Goal: Information Seeking & Learning: Learn about a topic

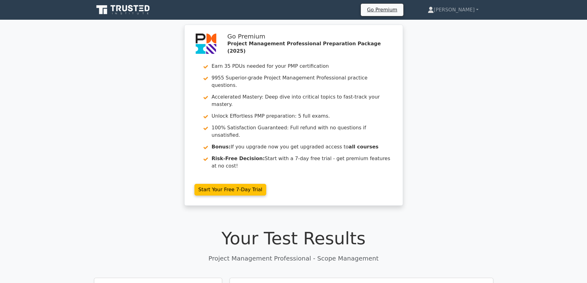
click at [117, 10] on icon at bounding box center [118, 8] width 5 height 6
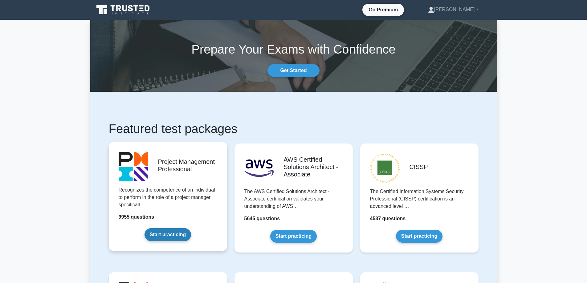
click at [174, 232] on link "Start practicing" at bounding box center [168, 234] width 47 height 13
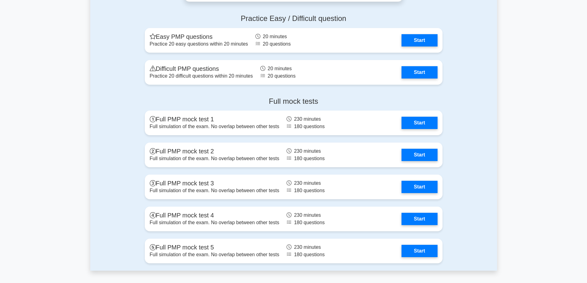
scroll to position [2239, 0]
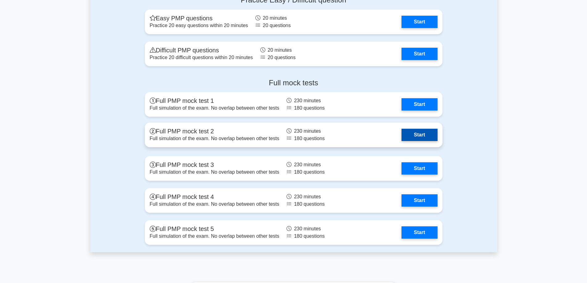
click at [419, 136] on link "Start" at bounding box center [420, 135] width 36 height 12
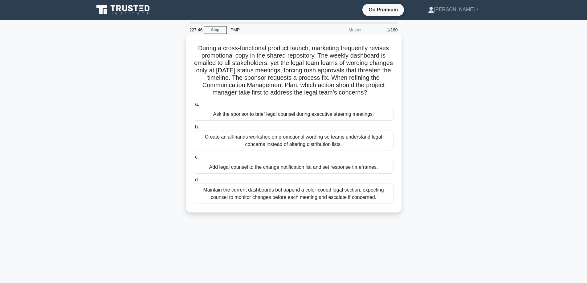
click at [305, 169] on div "Add legal counsel to the change notification list and set response timeframes." at bounding box center [294, 167] width 200 height 13
click at [194, 159] on input "c. Add legal counsel to the change notification list and set response timeframe…" at bounding box center [194, 157] width 0 height 4
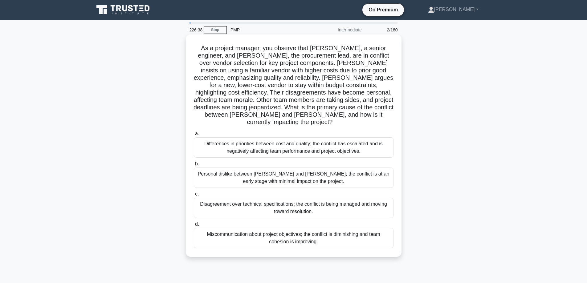
click at [295, 137] on div "Differences in priorities between cost and quality; the conflict has escalated …" at bounding box center [294, 147] width 200 height 20
click at [194, 135] on input "a. Differences in priorities between cost and quality; the conflict has escalat…" at bounding box center [194, 134] width 0 height 4
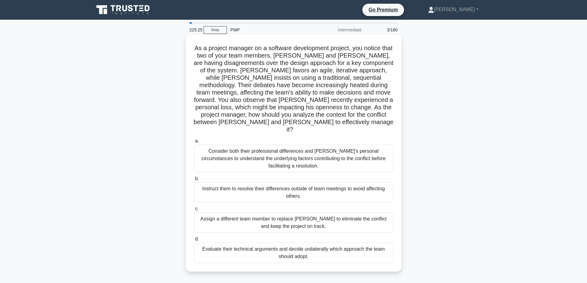
click at [307, 152] on div "Consider both their professional differences and Tom's personal circumstances t…" at bounding box center [294, 159] width 200 height 28
click at [194, 143] on input "a. Consider both their professional differences and Tom's personal circumstance…" at bounding box center [194, 141] width 0 height 4
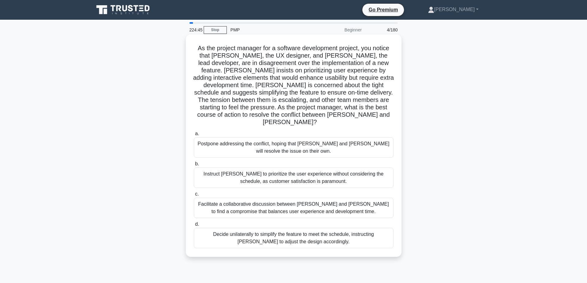
click at [295, 201] on div "Facilitate a collaborative discussion between Alex and Jamie to find a compromi…" at bounding box center [294, 208] width 200 height 20
click at [194, 196] on input "c. Facilitate a collaborative discussion between Alex and Jamie to find a compr…" at bounding box center [194, 194] width 0 height 4
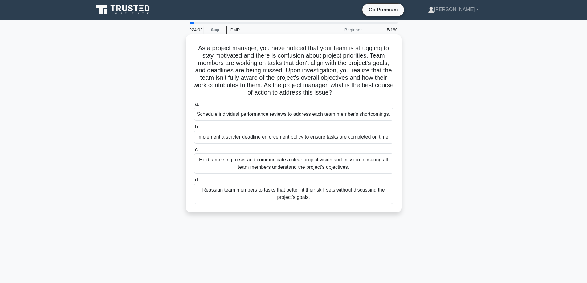
click at [326, 157] on div "Hold a meeting to set and communicate a clear project vision and mission, ensur…" at bounding box center [294, 163] width 200 height 20
click at [194, 152] on input "c. Hold a meeting to set and communicate a clear project vision and mission, en…" at bounding box center [194, 150] width 0 height 4
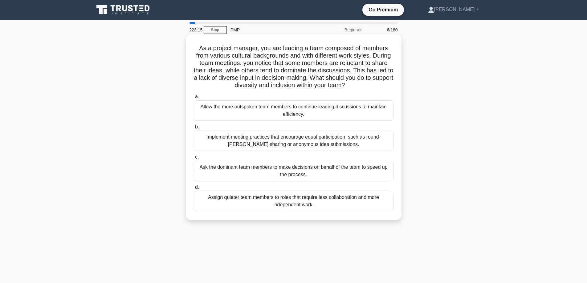
click at [289, 138] on div "Implement meeting practices that encourage equal participation, such as round-r…" at bounding box center [294, 141] width 200 height 20
click at [194, 129] on input "b. Implement meeting practices that encourage equal participation, such as roun…" at bounding box center [194, 127] width 0 height 4
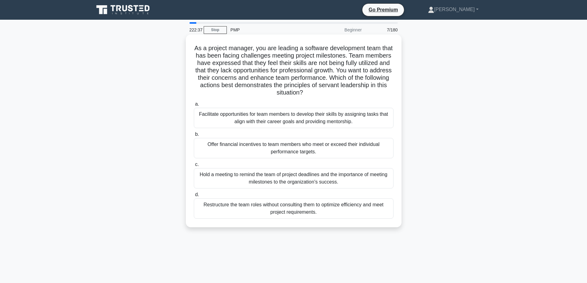
click at [284, 125] on div "Facilitate opportunities for team members to develop their skills by assigning …" at bounding box center [294, 118] width 200 height 20
click at [194, 106] on input "a. Facilitate opportunities for team members to develop their skills by assigni…" at bounding box center [194, 104] width 0 height 4
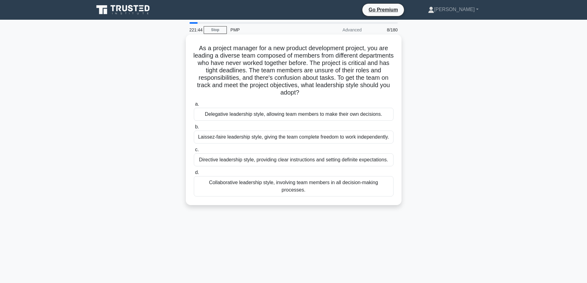
click at [293, 185] on div "Collaborative leadership style, involving team members in all decision-making p…" at bounding box center [294, 186] width 200 height 20
click at [194, 175] on input "d. Collaborative leadership style, involving team members in all decision-makin…" at bounding box center [194, 173] width 0 height 4
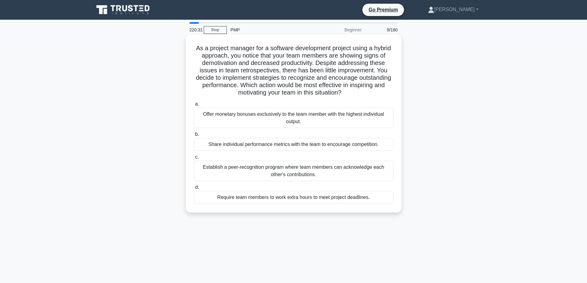
click at [280, 174] on div "Establish a peer-recognition program where team members can acknowledge each ot…" at bounding box center [294, 171] width 200 height 20
click at [194, 159] on input "c. Establish a peer-recognition program where team members can acknowledge each…" at bounding box center [194, 157] width 0 height 4
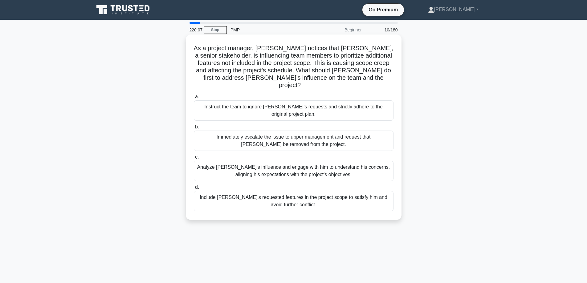
click at [304, 161] on div "Analyze John's influence and engage with him to understand his concerns, aligni…" at bounding box center [294, 171] width 200 height 20
click at [194, 159] on input "c. Analyze John's influence and engage with him to understand his concerns, ali…" at bounding box center [194, 157] width 0 height 4
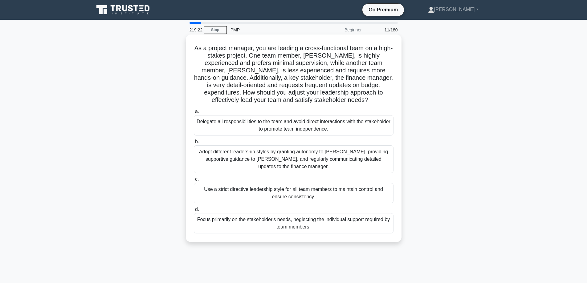
click at [295, 167] on div "Adopt different leadership styles by granting autonomy to Alex, providing suppo…" at bounding box center [294, 159] width 200 height 28
click at [194, 144] on input "b. Adopt different leadership styles by granting autonomy to Alex, providing su…" at bounding box center [194, 142] width 0 height 4
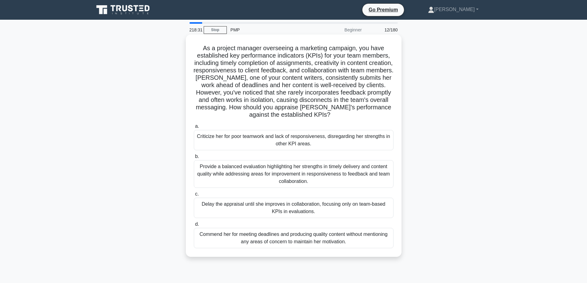
click at [304, 169] on div "Provide a balanced evaluation highlighting her strengths in timely delivery and…" at bounding box center [294, 174] width 200 height 28
click at [194, 159] on input "b. Provide a balanced evaluation highlighting her strengths in timely delivery …" at bounding box center [194, 157] width 0 height 4
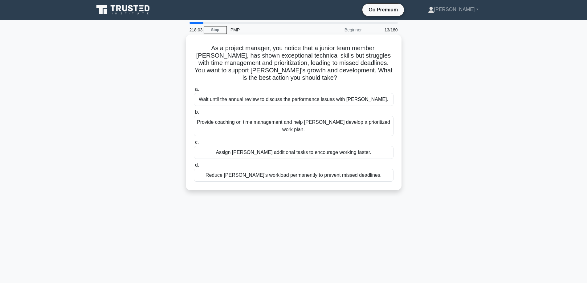
click at [320, 125] on div "Provide coaching on time management and help Alex develop a prioritized work pl…" at bounding box center [294, 126] width 200 height 20
click at [194, 114] on input "b. Provide coaching on time management and help Alex develop a prioritized work…" at bounding box center [194, 112] width 0 height 4
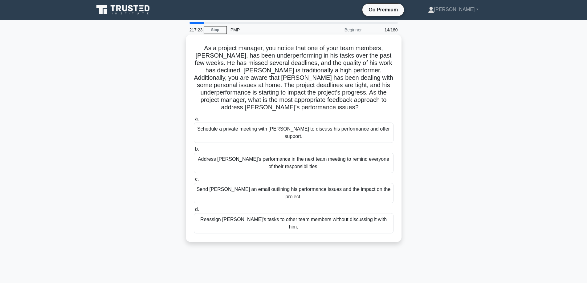
click at [317, 128] on div "Schedule a private meeting with Carlos to discuss his performance and offer sup…" at bounding box center [294, 133] width 200 height 20
click at [194, 121] on input "a. Schedule a private meeting with Carlos to discuss his performance and offer …" at bounding box center [194, 119] width 0 height 4
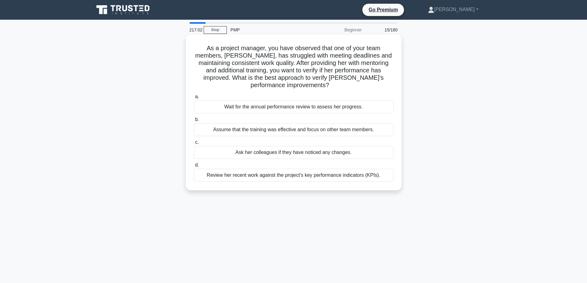
click at [312, 177] on div "Review her recent work against the project's key performance indicators (KPIs)." at bounding box center [294, 175] width 200 height 13
click at [194, 167] on input "d. Review her recent work against the project's key performance indicators (KPI…" at bounding box center [194, 165] width 0 height 4
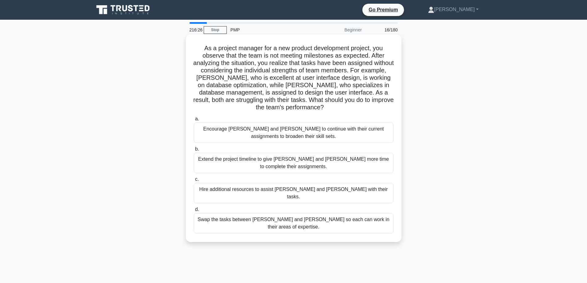
click at [308, 213] on div "Swap the tasks between Alex and Sam so each can work in their areas of expertis…" at bounding box center [294, 223] width 200 height 20
click at [194, 212] on input "d. Swap the tasks between Alex and Sam so each can work in their areas of exper…" at bounding box center [194, 210] width 0 height 4
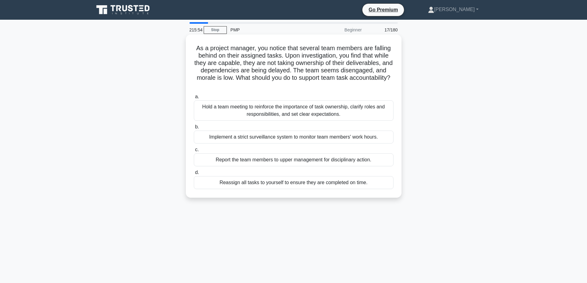
click at [315, 107] on div "Hold a team meeting to reinforce the importance of task ownership, clarify role…" at bounding box center [294, 110] width 200 height 20
click at [194, 99] on input "a. Hold a team meeting to reinforce the importance of task ownership, clarify r…" at bounding box center [194, 97] width 0 height 4
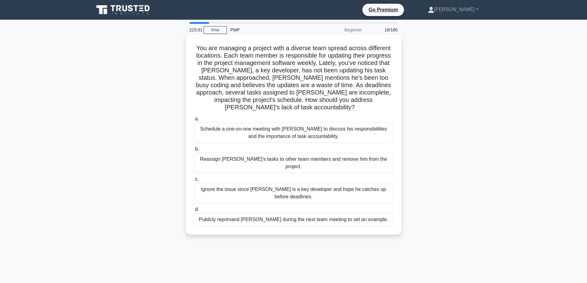
click at [286, 123] on div "Schedule a one-on-one meeting with Alex to discuss his responsibilities and the…" at bounding box center [294, 133] width 200 height 20
click at [194, 118] on input "a. Schedule a one-on-one meeting with Alex to discuss his responsibilities and …" at bounding box center [194, 119] width 0 height 4
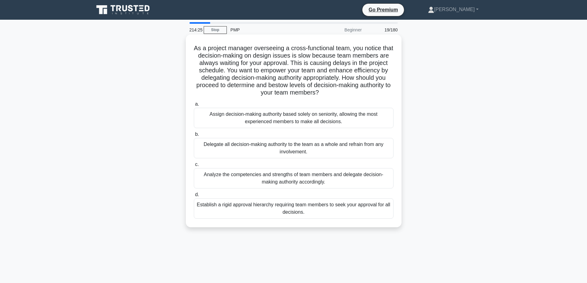
click at [312, 183] on div "Analyze the competencies and strengths of team members and delegate decision-ma…" at bounding box center [294, 178] width 200 height 20
click at [194, 167] on input "c. Analyze the competencies and strengths of team members and delegate decision…" at bounding box center [194, 165] width 0 height 4
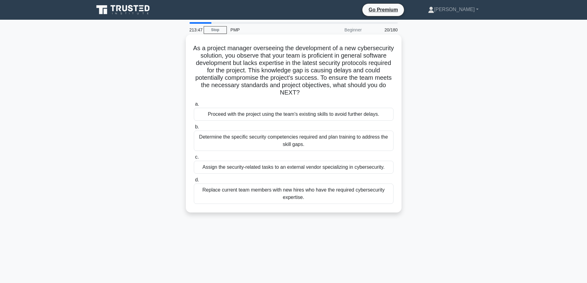
click at [354, 143] on div "Determine the specific security competencies required and plan training to addr…" at bounding box center [294, 141] width 200 height 20
click at [194, 129] on input "b. Determine the specific security competencies required and plan training to a…" at bounding box center [194, 127] width 0 height 4
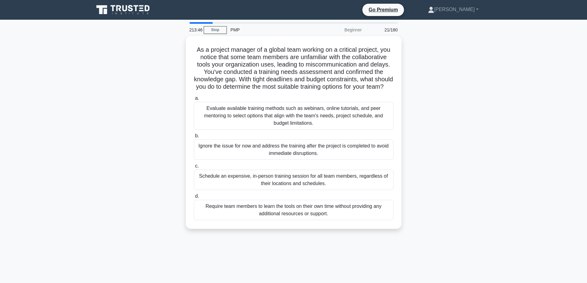
click at [495, 136] on div "As a project manager of a global team working on a critical project, you notice…" at bounding box center [293, 136] width 407 height 200
click at [282, 124] on div "Evaluate available training methods such as webinars, online tutorials, and pee…" at bounding box center [294, 114] width 200 height 28
click at [194, 99] on input "a. Evaluate available training methods such as webinars, online tutorials, and …" at bounding box center [194, 97] width 0 height 4
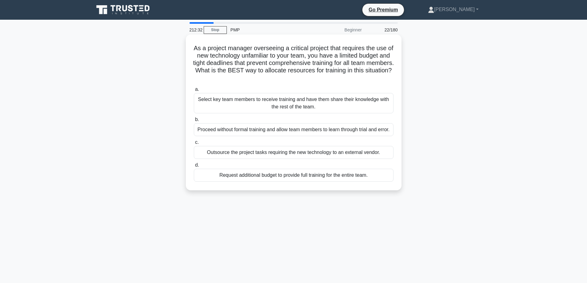
click at [288, 100] on div "Select key team members to receive training and have them share their knowledge…" at bounding box center [294, 103] width 200 height 20
click at [194, 92] on input "a. Select key team members to receive training and have them share their knowle…" at bounding box center [194, 90] width 0 height 4
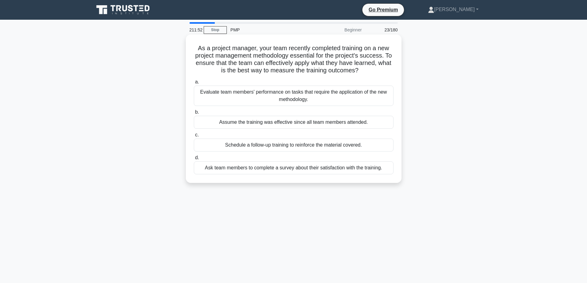
click at [287, 100] on div "Evaluate team members' performance on tasks that require the application of the…" at bounding box center [294, 96] width 200 height 20
click at [194, 84] on input "a. Evaluate team members' performance on tasks that require the application of …" at bounding box center [194, 82] width 0 height 4
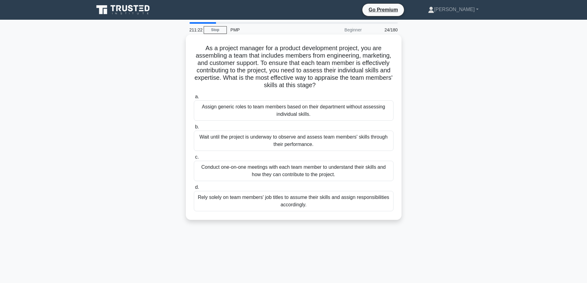
click at [315, 175] on div "Conduct one-on-one meetings with each team member to understand their skills an…" at bounding box center [294, 171] width 200 height 20
click at [194, 159] on input "c. Conduct one-on-one meetings with each team member to understand their skills…" at bounding box center [194, 157] width 0 height 4
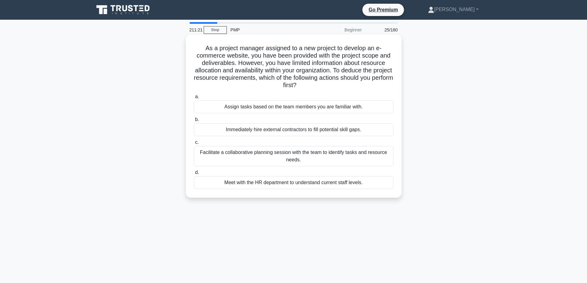
click at [339, 76] on h5 "As a project manager assigned to a new project to develop an e-commerce website…" at bounding box center [293, 66] width 201 height 45
click at [285, 153] on div "Facilitate a collaborative planning session with the team to identify tasks and…" at bounding box center [294, 156] width 200 height 20
click at [194, 145] on input "c. Facilitate a collaborative planning session with the team to identify tasks …" at bounding box center [194, 143] width 0 height 4
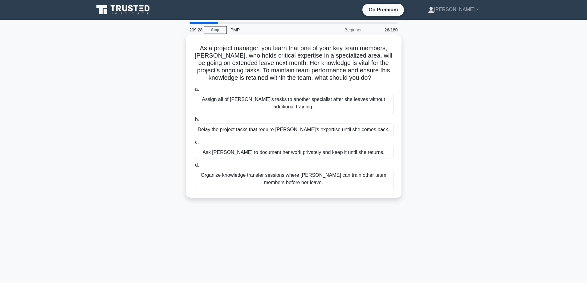
click at [303, 174] on div "Organize knowledge transfer sessions where Emma can train other team members be…" at bounding box center [294, 179] width 200 height 20
click at [194, 167] on input "d. Organize knowledge transfer sessions where Emma can train other team members…" at bounding box center [194, 165] width 0 height 4
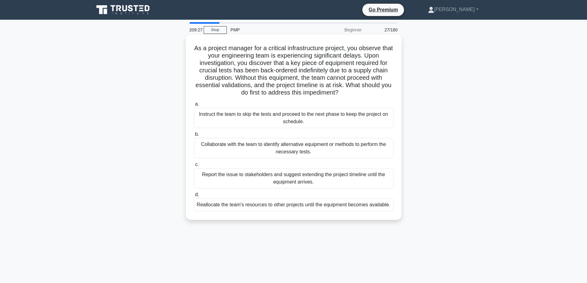
click at [293, 68] on h5 "As a project manager for a critical infrastructure project, you observe that yo…" at bounding box center [293, 70] width 201 height 52
click at [284, 147] on div "Collaborate with the team to identify alternative equipment or methods to perfo…" at bounding box center [294, 148] width 200 height 20
click at [194, 137] on input "b. Collaborate with the team to identify alternative equipment or methods to pe…" at bounding box center [194, 135] width 0 height 4
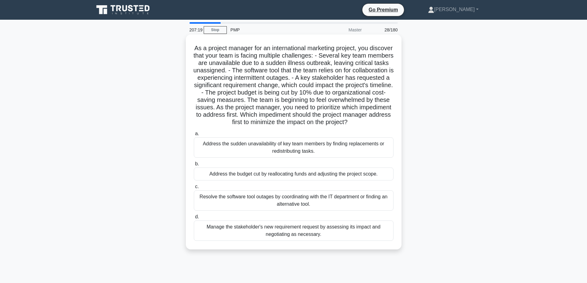
click at [284, 156] on div "Address the sudden unavailability of key team members by finding replacements o…" at bounding box center [294, 147] width 200 height 20
click at [194, 136] on input "a. Address the sudden unavailability of key team members by finding replacement…" at bounding box center [194, 134] width 0 height 4
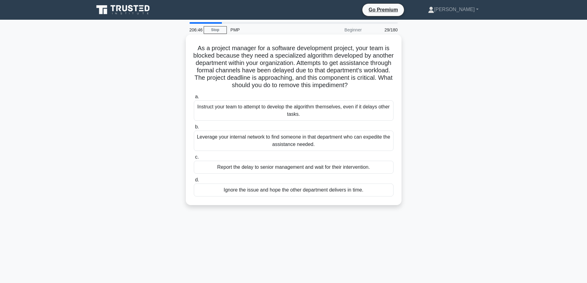
click at [306, 151] on div "Leverage your internal network to find someone in that department who can exped…" at bounding box center [294, 141] width 200 height 20
click at [194, 129] on input "b. Leverage your internal network to find someone in that department who can ex…" at bounding box center [194, 127] width 0 height 4
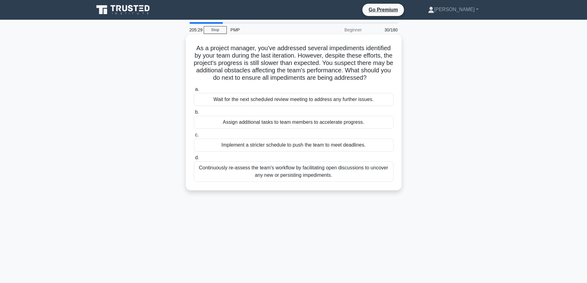
click at [287, 179] on div "Continuously re-assess the team's workflow by facilitating open discussions to …" at bounding box center [294, 171] width 200 height 20
click at [194, 160] on input "d. Continuously re-assess the team's workflow by facilitating open discussions …" at bounding box center [194, 158] width 0 height 4
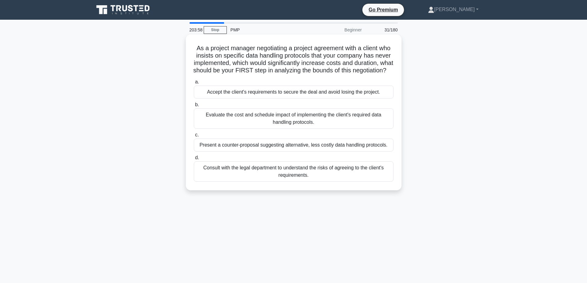
click at [308, 129] on div "Evaluate the cost and schedule impact of implementing the client's required dat…" at bounding box center [294, 118] width 200 height 20
click at [194, 107] on input "b. Evaluate the cost and schedule impact of implementing the client's required …" at bounding box center [194, 105] width 0 height 4
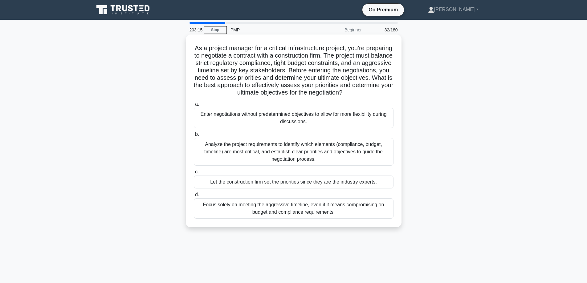
click at [325, 152] on div "Analyze the project requirements to identify which elements (compliance, budget…" at bounding box center [294, 152] width 200 height 28
click at [194, 137] on input "b. Analyze the project requirements to identify which elements (compliance, bud…" at bounding box center [194, 135] width 0 height 4
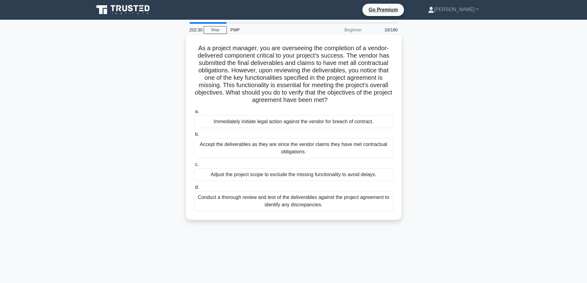
click at [312, 202] on div "Conduct a thorough review and test of the deliverables against the project agre…" at bounding box center [294, 201] width 200 height 20
click at [194, 190] on input "d. Conduct a thorough review and test of the deliverables against the project a…" at bounding box center [194, 188] width 0 height 4
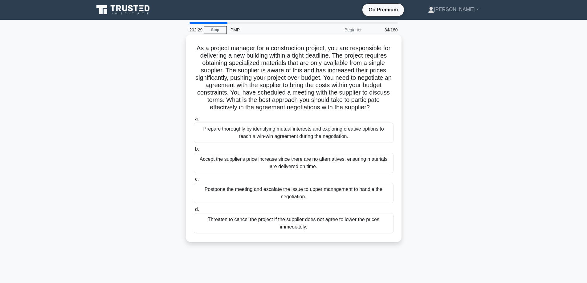
click at [295, 78] on h5 "As a project manager for a construction project, you are responsible for delive…" at bounding box center [293, 77] width 201 height 67
click at [296, 126] on div "Prepare thoroughly by identifying mutual interests and exploring creative optio…" at bounding box center [294, 133] width 200 height 20
click at [194, 121] on input "a. Prepare thoroughly by identifying mutual interests and exploring creative op…" at bounding box center [194, 119] width 0 height 4
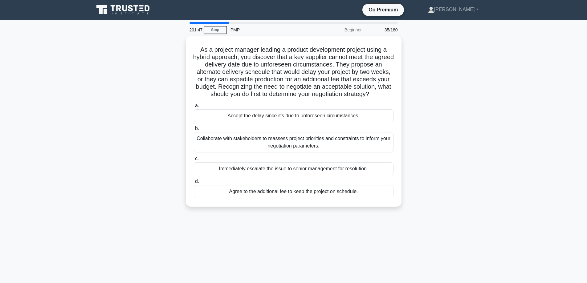
click at [449, 127] on div "As a project manager leading a product development project using a hybrid appro…" at bounding box center [293, 125] width 407 height 178
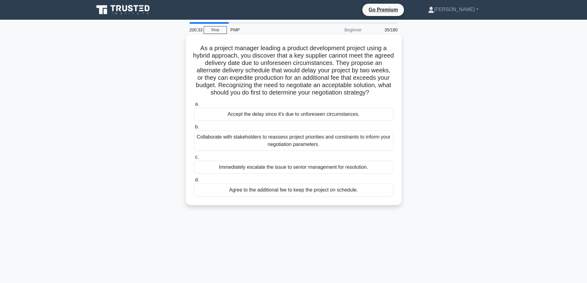
click at [292, 139] on div "Collaborate with stakeholders to reassess project priorities and constraints to…" at bounding box center [294, 141] width 200 height 20
click at [194, 129] on input "b. Collaborate with stakeholders to reassess project priorities and constraints…" at bounding box center [194, 127] width 0 height 4
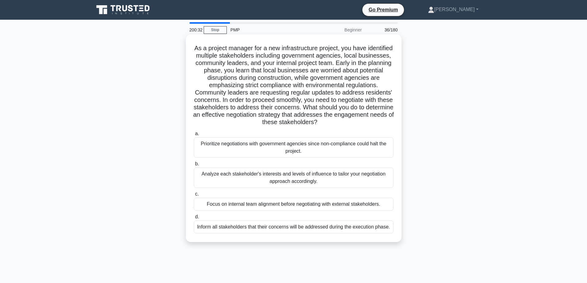
click at [320, 84] on h5 "As a project manager for a new infrastructure project, you have identified mult…" at bounding box center [293, 85] width 201 height 82
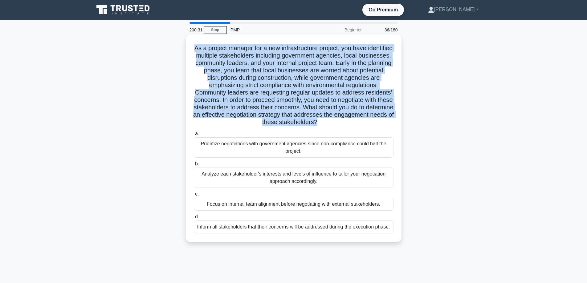
click at [320, 84] on h5 "As a project manager for a new infrastructure project, you have identified mult…" at bounding box center [293, 85] width 201 height 82
click at [322, 84] on h5 "As a project manager for a new infrastructure project, you have identified mult…" at bounding box center [293, 85] width 201 height 82
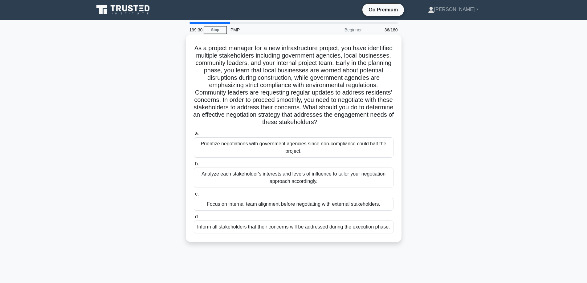
click at [308, 177] on div "Analyze each stakeholder's interests and levels of influence to tailor your neg…" at bounding box center [294, 178] width 200 height 20
click at [194, 166] on input "b. Analyze each stakeholder's interests and levels of influence to tailor your …" at bounding box center [194, 164] width 0 height 4
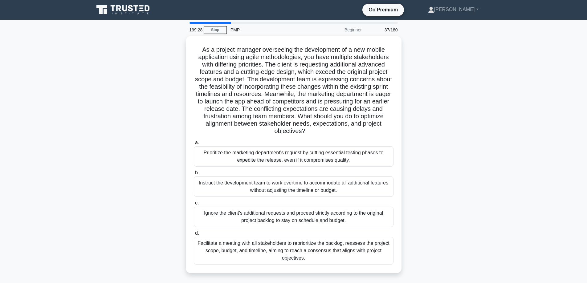
click at [461, 130] on div "As a project manager overseeing the development of a new mobile application usi…" at bounding box center [293, 158] width 407 height 245
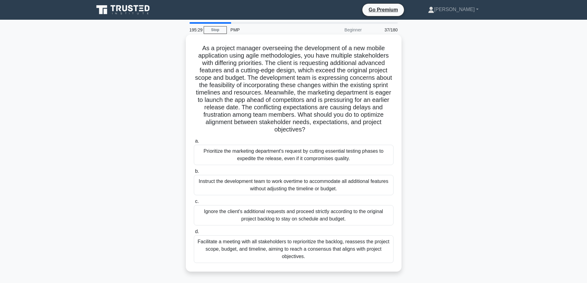
click at [276, 59] on h5 "As a project manager overseeing the development of a new mobile application usi…" at bounding box center [293, 88] width 201 height 89
click at [304, 249] on div "Facilitate a meeting with all stakeholders to reprioritize the backlog, reasses…" at bounding box center [294, 249] width 200 height 28
click at [194, 234] on input "d. Facilitate a meeting with all stakeholders to reprioritize the backlog, reas…" at bounding box center [194, 232] width 0 height 4
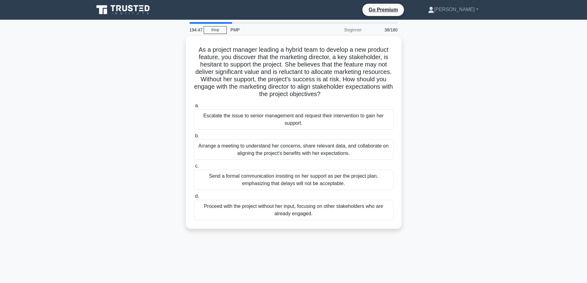
click at [456, 162] on div "As a project manager leading a hybrid team to develop a new product feature, yo…" at bounding box center [293, 136] width 407 height 200
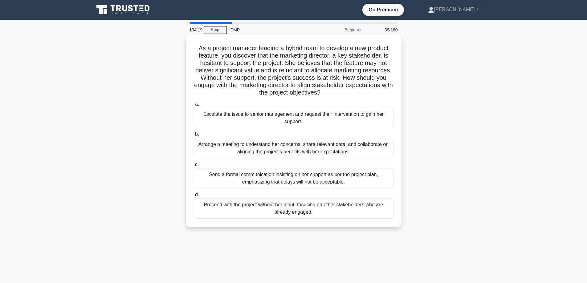
click at [318, 153] on div "Arrange a meeting to understand her concerns, share relevant data, and collabor…" at bounding box center [294, 148] width 200 height 20
click at [194, 137] on input "b. Arrange a meeting to understand her concerns, share relevant data, and colla…" at bounding box center [194, 135] width 0 height 4
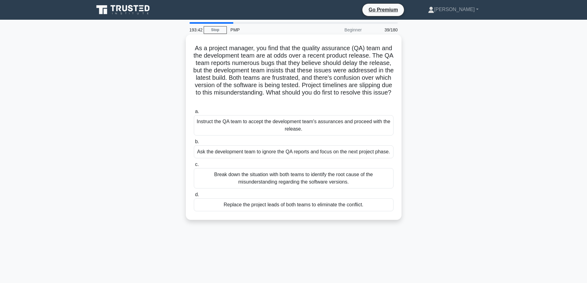
click at [286, 182] on div "Break down the situation with both teams to identify the root cause of the misu…" at bounding box center [294, 178] width 200 height 20
click at [194, 167] on input "c. Break down the situation with both teams to identify the root cause of the m…" at bounding box center [194, 165] width 0 height 4
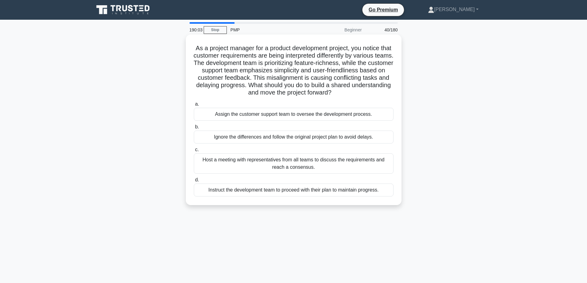
click at [298, 167] on div "Host a meeting with representatives from all teams to discuss the requirements …" at bounding box center [294, 163] width 200 height 20
click at [194, 152] on input "c. Host a meeting with representatives from all teams to discuss the requiremen…" at bounding box center [194, 150] width 0 height 4
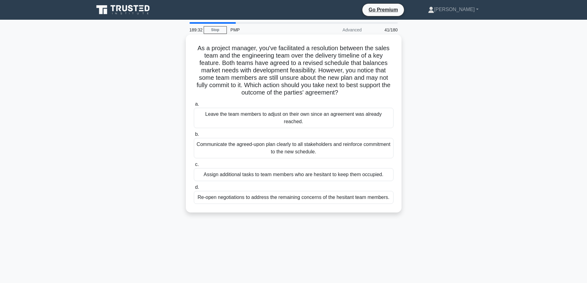
click at [318, 145] on div "Communicate the agreed-upon plan clearly to all stakeholders and reinforce comm…" at bounding box center [294, 148] width 200 height 20
click at [194, 137] on input "b. Communicate the agreed-upon plan clearly to all stakeholders and reinforce c…" at bounding box center [194, 135] width 0 height 4
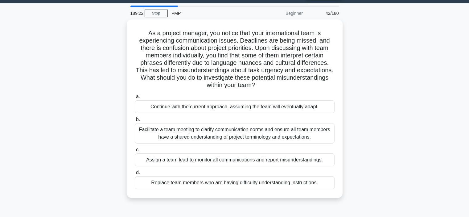
scroll to position [17, 0]
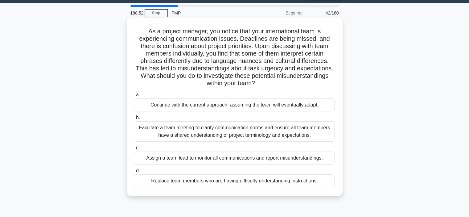
click at [251, 136] on div "Facilitate a team meeting to clarify communication norms and ensure all team me…" at bounding box center [235, 131] width 200 height 20
click at [135, 120] on input "b. Facilitate a team meeting to clarify communication norms and ensure all team…" at bounding box center [135, 118] width 0 height 4
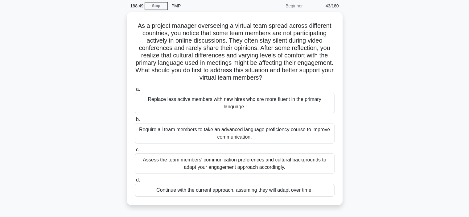
scroll to position [23, 0]
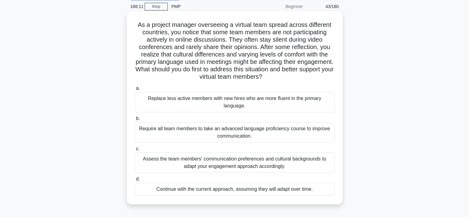
click at [308, 161] on div "Assess the team members' communication preferences and cultural backgrounds to …" at bounding box center [235, 162] width 200 height 20
click at [135, 151] on input "c. Assess the team members' communication preferences and cultural backgrounds …" at bounding box center [135, 149] width 0 height 4
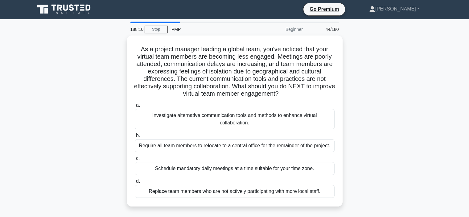
scroll to position [0, 0]
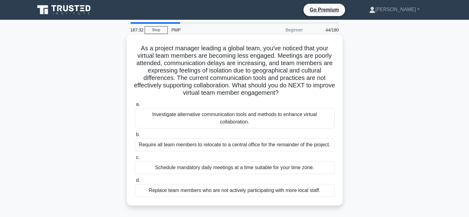
click at [287, 120] on div "Investigate alternative communication tools and methods to enhance virtual coll…" at bounding box center [235, 118] width 200 height 20
click at [135, 106] on input "a. Investigate alternative communication tools and methods to enhance virtual c…" at bounding box center [135, 104] width 0 height 4
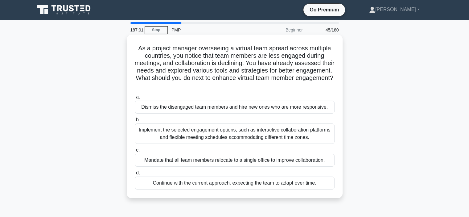
click at [256, 134] on div "Implement the selected engagement options, such as interactive collaboration pl…" at bounding box center [235, 133] width 200 height 20
click at [135, 122] on input "b. Implement the selected engagement options, such as interactive collaboration…" at bounding box center [135, 120] width 0 height 4
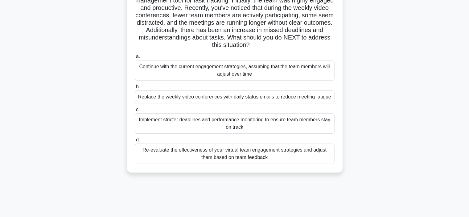
scroll to position [86, 0]
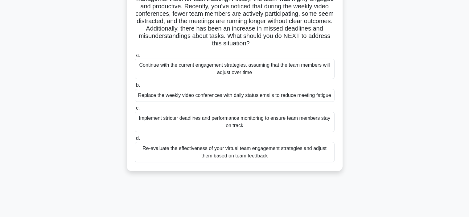
click at [281, 158] on div "Re-evaluate the effectiveness of your virtual team engagement strategies and ad…" at bounding box center [235, 152] width 200 height 20
click at [135, 140] on input "d. Re-evaluate the effectiveness of your virtual team engagement strategies and…" at bounding box center [135, 138] width 0 height 4
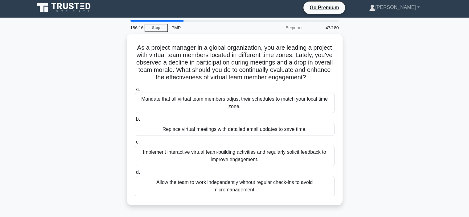
scroll to position [0, 0]
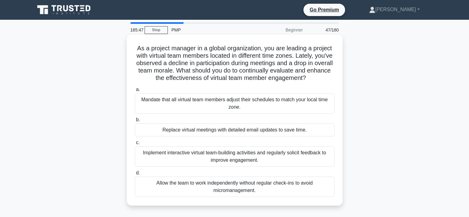
click at [306, 159] on div "Implement interactive virtual team-building activities and regularly solicit fe…" at bounding box center [235, 156] width 200 height 20
click at [135, 145] on input "c. Implement interactive virtual team-building activities and regularly solicit…" at bounding box center [135, 143] width 0 height 4
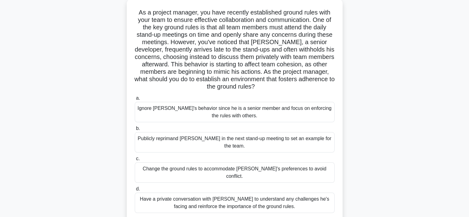
scroll to position [38, 0]
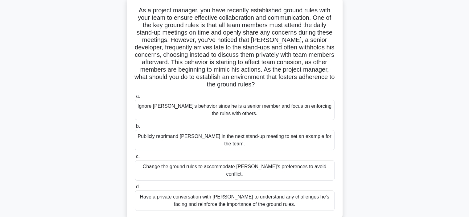
click at [303, 190] on div "Have a private conversation with Jack to understand any challenges he's facing …" at bounding box center [235, 200] width 200 height 20
click at [135, 189] on input "d. Have a private conversation with Jack to understand any challenges he's faci…" at bounding box center [135, 187] width 0 height 4
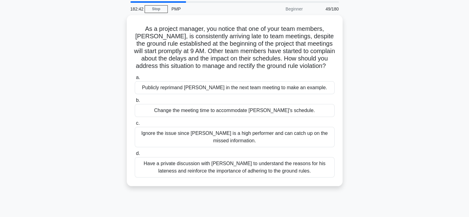
scroll to position [25, 0]
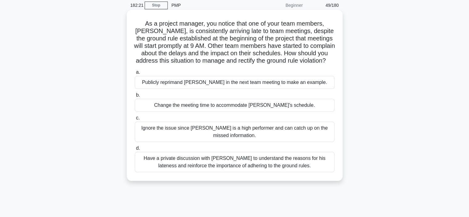
click at [288, 172] on div "Have a private discussion with Tom to understand the reasons for his lateness a…" at bounding box center [235, 162] width 200 height 20
click at [135, 150] on input "d. Have a private discussion with Tom to understand the reasons for his latenes…" at bounding box center [135, 148] width 0 height 4
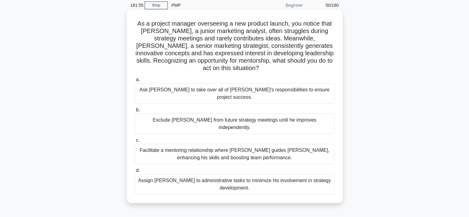
click at [307, 145] on div "Facilitate a mentoring relationship where Linda guides James, enhancing his ski…" at bounding box center [235, 154] width 200 height 20
click at [135, 142] on input "c. Facilitate a mentoring relationship where Linda guides James, enhancing his …" at bounding box center [135, 140] width 0 height 4
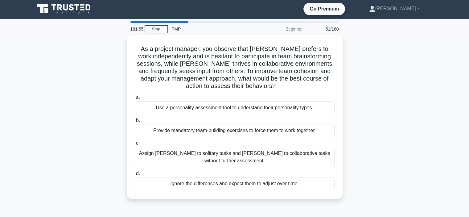
scroll to position [0, 0]
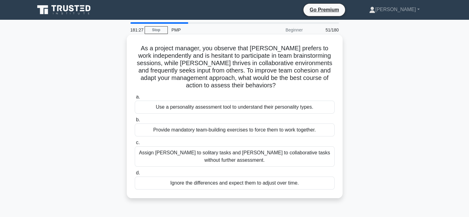
click at [315, 113] on div "Use a personality assessment tool to understand their personality types." at bounding box center [235, 106] width 200 height 13
click at [135, 99] on input "a. Use a personality assessment tool to understand their personality types." at bounding box center [135, 97] width 0 height 4
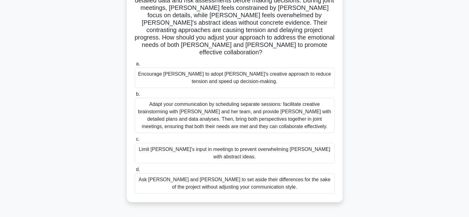
scroll to position [87, 0]
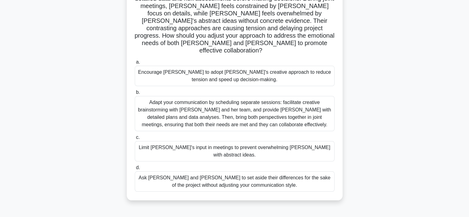
click at [302, 109] on div "Adapt your communication by scheduling separate sessions: facilitate creative b…" at bounding box center [235, 113] width 200 height 35
click at [135, 94] on input "b. Adapt your communication by scheduling separate sessions: facilitate creativ…" at bounding box center [135, 92] width 0 height 4
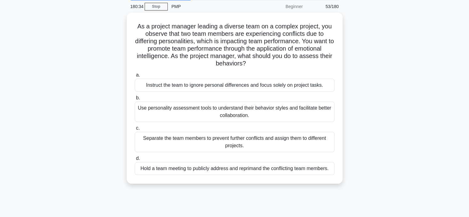
scroll to position [24, 0]
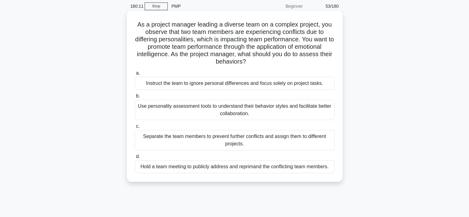
click at [309, 112] on div "Use personality assessment tools to understand their behavior styles and facili…" at bounding box center [235, 110] width 200 height 20
click at [135, 98] on input "b. Use personality assessment tools to understand their behavior styles and fac…" at bounding box center [135, 96] width 0 height 4
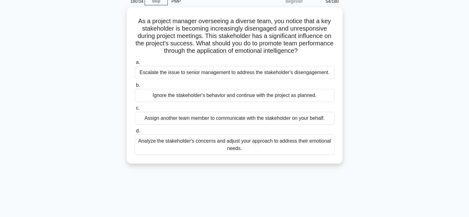
scroll to position [29, 0]
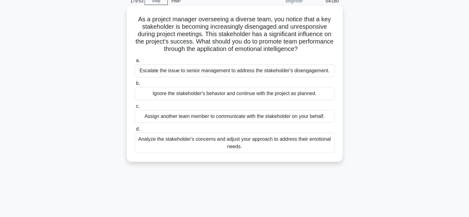
click at [306, 145] on div "Analyze the stakeholder's concerns and adjust your approach to address their em…" at bounding box center [235, 143] width 200 height 20
click at [135, 131] on input "d. Analyze the stakeholder's concerns and adjust your approach to address their…" at bounding box center [135, 129] width 0 height 4
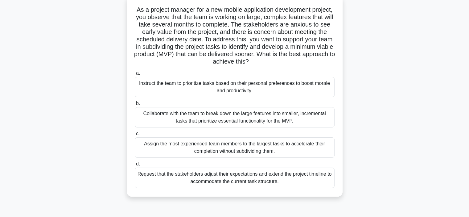
scroll to position [41, 0]
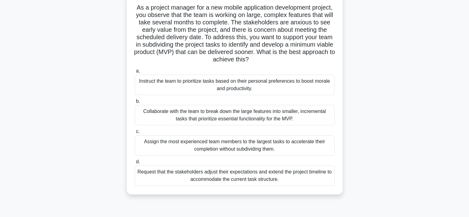
click at [321, 119] on div "Collaborate with the team to break down the large features into smaller, increm…" at bounding box center [235, 115] width 200 height 20
click at [135, 103] on input "b. Collaborate with the team to break down the large features into smaller, inc…" at bounding box center [135, 101] width 0 height 4
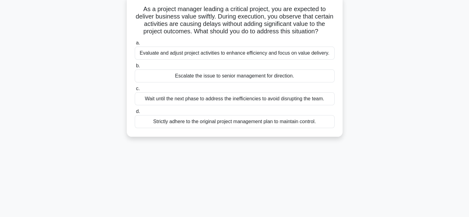
scroll to position [0, 0]
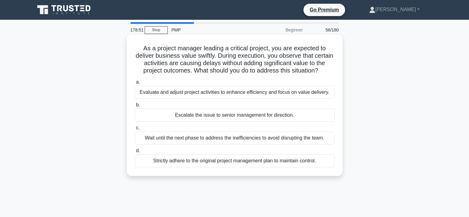
click at [320, 95] on div "Evaluate and adjust project activities to enhance efficiency and focus on value…" at bounding box center [235, 92] width 200 height 13
click at [135, 84] on input "a. Evaluate and adjust project activities to enhance efficiency and focus on va…" at bounding box center [135, 82] width 0 height 4
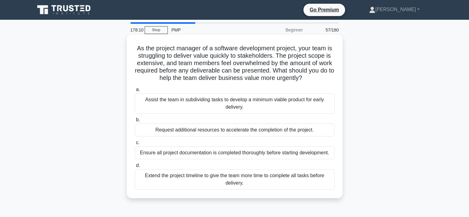
click at [291, 104] on div "Assist the team in subdividing tasks to develop a minimum viable product for ea…" at bounding box center [235, 103] width 200 height 20
click at [135, 92] on input "a. Assist the team in subdividing tasks to develop a minimum viable product for…" at bounding box center [135, 90] width 0 height 4
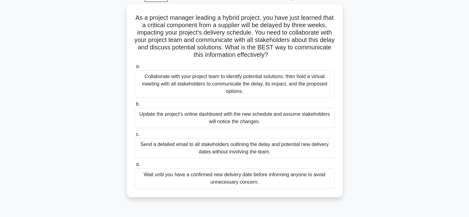
scroll to position [32, 0]
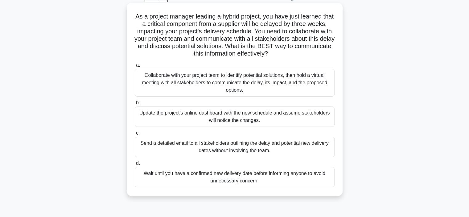
click at [305, 84] on div "Collaborate with your project team to identify potential solutions, then hold a…" at bounding box center [235, 83] width 200 height 28
click at [135, 67] on input "a. Collaborate with your project team to identify potential solutions, then hol…" at bounding box center [135, 65] width 0 height 4
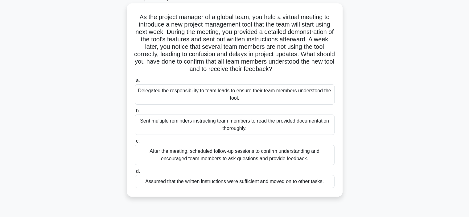
scroll to position [33, 0]
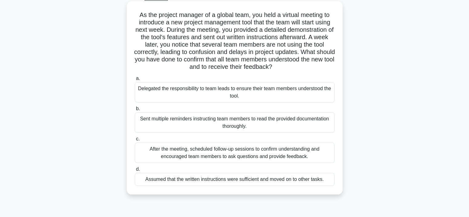
click at [287, 160] on div "After the meeting, scheduled follow-up sessions to confirm understanding and en…" at bounding box center [235, 152] width 200 height 20
click at [135, 141] on input "c. After the meeting, scheduled follow-up sessions to confirm understanding and…" at bounding box center [135, 139] width 0 height 4
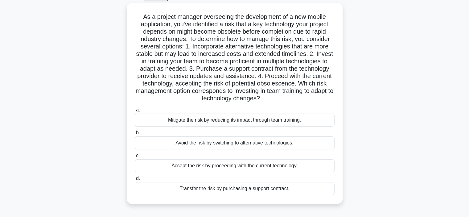
scroll to position [34, 0]
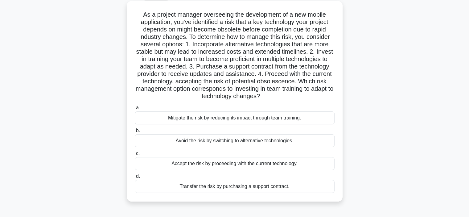
click at [311, 123] on div "Mitigate the risk by reducing its impact through team training." at bounding box center [235, 117] width 200 height 13
click at [135, 110] on input "a. Mitigate the risk by reducing its impact through team training." at bounding box center [135, 108] width 0 height 4
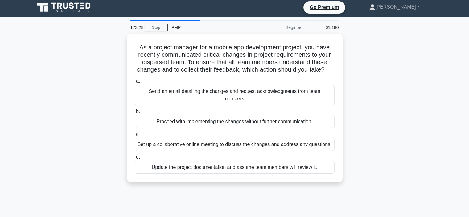
scroll to position [0, 0]
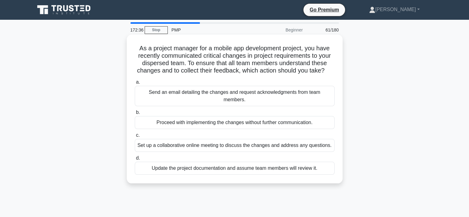
click at [304, 152] on div "Set up a collaborative online meeting to discuss the changes and address any qu…" at bounding box center [235, 145] width 200 height 13
click at [135, 137] on input "c. Set up a collaborative online meeting to discuss the changes and address any…" at bounding box center [135, 135] width 0 height 4
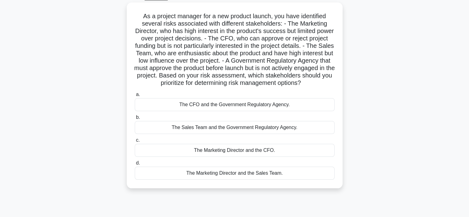
scroll to position [35, 0]
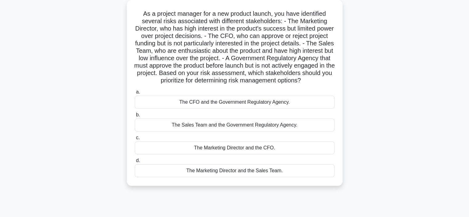
click at [250, 108] on div "The CFO and the Government Regulatory Agency." at bounding box center [235, 102] width 200 height 13
click at [135, 94] on input "a. The CFO and the Government Regulatory Agency." at bounding box center [135, 92] width 0 height 4
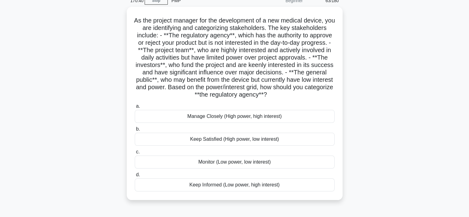
scroll to position [29, 0]
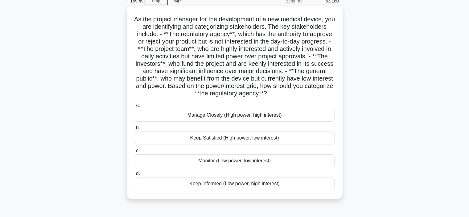
click at [232, 144] on div "Keep Satisfied (High power, low interest)" at bounding box center [235, 137] width 200 height 13
click at [135, 130] on input "b. Keep Satisfied (High power, low interest)" at bounding box center [135, 128] width 0 height 4
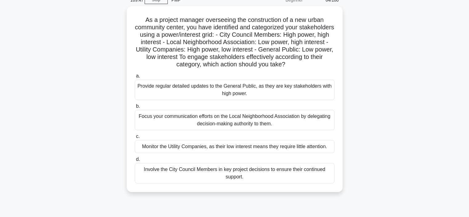
scroll to position [31, 0]
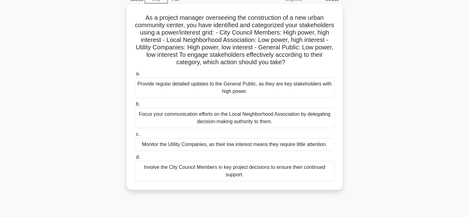
click at [259, 180] on div "Involve the City Council Members in key project decisions to ensure their conti…" at bounding box center [235, 171] width 200 height 20
click at [135, 159] on input "d. Involve the City Council Members in key project decisions to ensure their co…" at bounding box center [135, 157] width 0 height 4
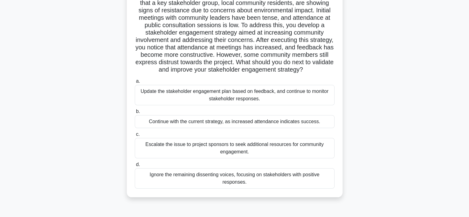
scroll to position [54, 0]
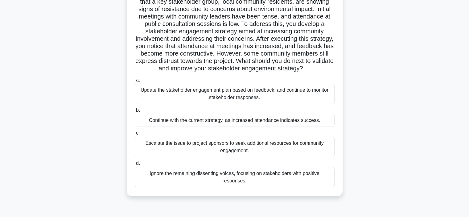
click at [287, 104] on div "Update the stakeholder engagement plan based on feedback, and continue to monit…" at bounding box center [235, 94] width 200 height 20
click at [135, 82] on input "a. Update the stakeholder engagement plan based on feedback, and continue to mo…" at bounding box center [135, 80] width 0 height 4
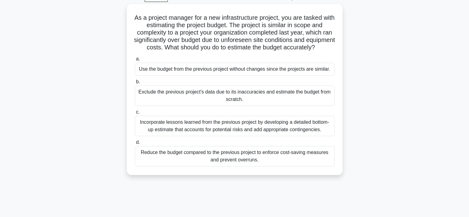
scroll to position [32, 0]
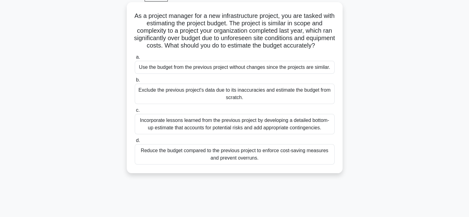
click at [313, 134] on div "Incorporate lessons learned from the previous project by developing a detailed …" at bounding box center [235, 124] width 200 height 20
click at [135, 112] on input "c. Incorporate lessons learned from the previous project by developing a detail…" at bounding box center [135, 110] width 0 height 4
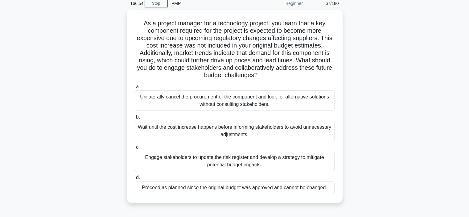
scroll to position [28, 0]
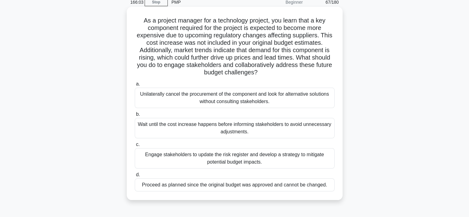
click at [304, 161] on div "Engage stakeholders to update the risk register and develop a strategy to mitig…" at bounding box center [235, 158] width 200 height 20
click at [135, 146] on input "c. Engage stakeholders to update the risk register and develop a strategy to mi…" at bounding box center [135, 144] width 0 height 4
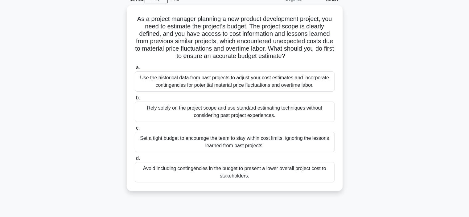
scroll to position [31, 0]
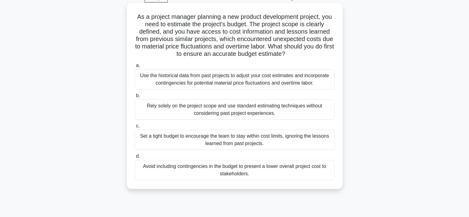
click at [277, 76] on div "Use the historical data from past projects to adjust your cost estimates and in…" at bounding box center [235, 79] width 200 height 20
click at [135, 67] on input "a. Use the historical data from past projects to adjust your cost estimates and…" at bounding box center [135, 65] width 0 height 4
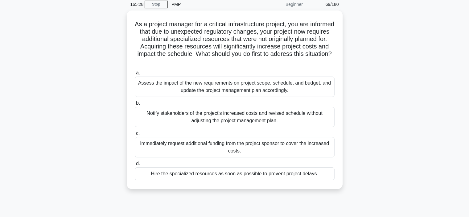
scroll to position [26, 0]
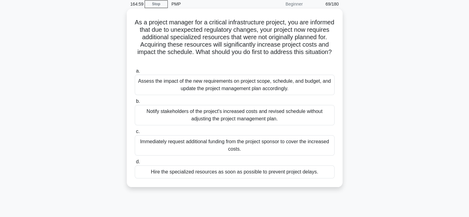
click at [272, 86] on div "Assess the impact of the new requirements on project scope, schedule, and budge…" at bounding box center [235, 85] width 200 height 20
click at [135, 73] on input "a. Assess the impact of the new requirements on project scope, schedule, and bu…" at bounding box center [135, 71] width 0 height 4
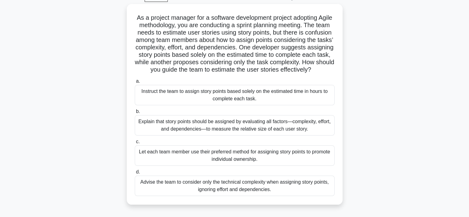
scroll to position [36, 0]
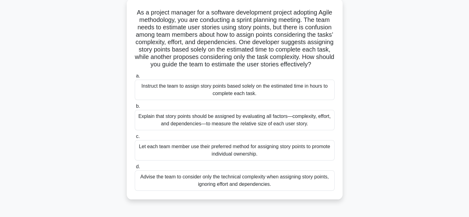
click at [314, 130] on div "Explain that story points should be assigned by evaluating all factors—complexi…" at bounding box center [235, 120] width 200 height 20
click at [135, 108] on input "b. Explain that story points should be assigned by evaluating all factors—compl…" at bounding box center [135, 106] width 0 height 4
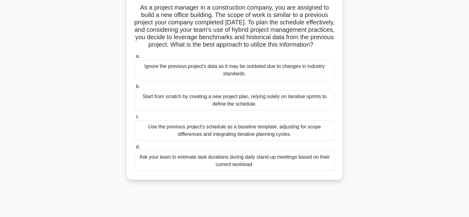
scroll to position [42, 0]
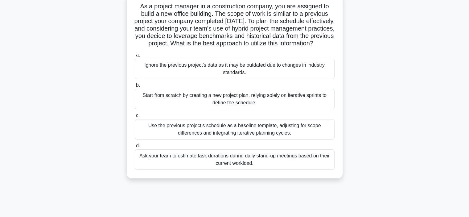
click at [311, 139] on div "Use the previous project's schedule as a baseline template, adjusting for scope…" at bounding box center [235, 129] width 200 height 20
click at [135, 117] on input "c. Use the previous project's schedule as a baseline template, adjusting for sc…" at bounding box center [135, 115] width 0 height 4
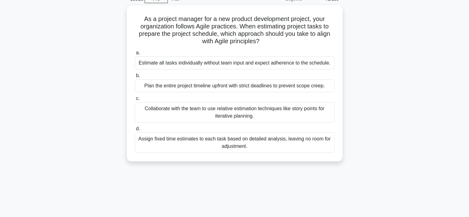
scroll to position [31, 0]
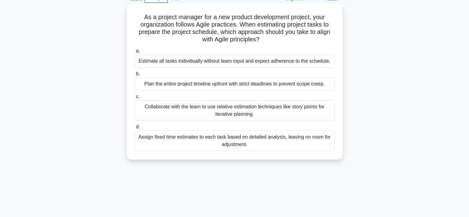
click at [321, 117] on div "Collaborate with the team to use relative estimation techniques like story poin…" at bounding box center [235, 110] width 200 height 20
click at [135, 99] on input "c. Collaborate with the team to use relative estimation techniques like story p…" at bounding box center [135, 97] width 0 height 4
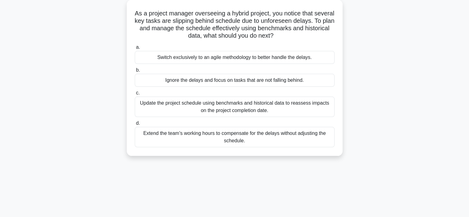
scroll to position [38, 0]
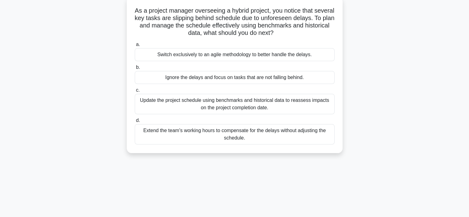
click at [300, 104] on div "Update the project schedule using benchmarks and historical data to reassess im…" at bounding box center [235, 104] width 200 height 20
click at [135, 92] on input "c. Update the project schedule using benchmarks and historical data to reassess…" at bounding box center [135, 90] width 0 height 4
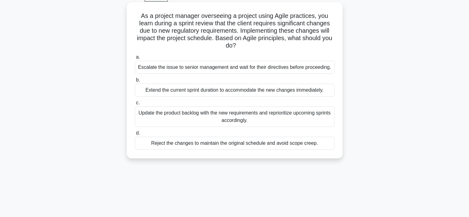
scroll to position [33, 0]
click at [265, 112] on div "Update the product backlog with the new requirements and reprioritize upcoming …" at bounding box center [235, 116] width 200 height 20
click at [135, 104] on input "c. Update the product backlog with the new requirements and reprioritize upcomi…" at bounding box center [135, 102] width 0 height 4
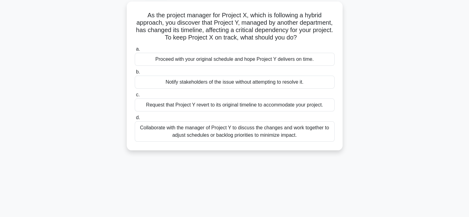
scroll to position [35, 0]
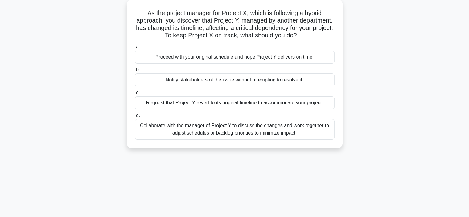
click at [295, 136] on div "Collaborate with the manager of Project Y to discuss the changes and work toget…" at bounding box center [235, 129] width 200 height 20
click at [135, 117] on input "d. Collaborate with the manager of Project Y to discuss the changes and work to…" at bounding box center [135, 115] width 0 height 4
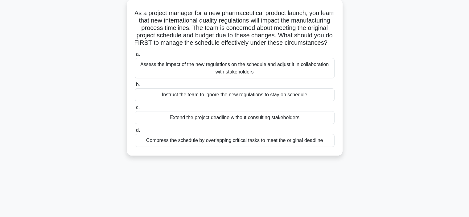
click at [309, 78] on div "Assess the impact of the new regulations on the schedule and adjust it in colla…" at bounding box center [235, 68] width 200 height 20
click at [135, 56] on input "a. Assess the impact of the new regulations on the schedule and adjust it in co…" at bounding box center [135, 54] width 0 height 4
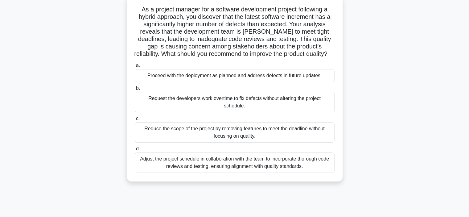
scroll to position [40, 0]
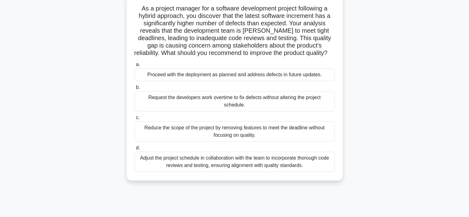
click at [257, 165] on div "Adjust the project schedule in collaboration with the team to incorporate thoro…" at bounding box center [235, 161] width 200 height 20
click at [135, 150] on input "d. Adjust the project schedule in collaboration with the team to incorporate th…" at bounding box center [135, 148] width 0 height 4
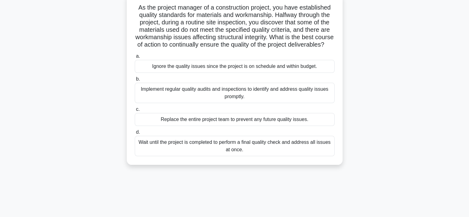
scroll to position [43, 0]
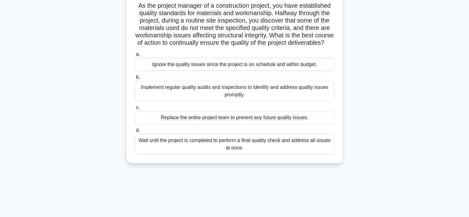
click at [316, 101] on div "Implement regular quality audits and inspections to identify and address qualit…" at bounding box center [235, 91] width 200 height 20
click at [135, 79] on input "b. Implement regular quality audits and inspections to identify and address qua…" at bounding box center [135, 77] width 0 height 4
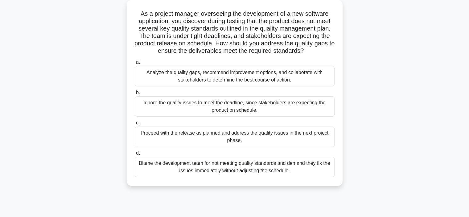
scroll to position [36, 0]
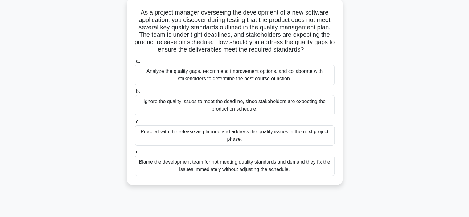
click at [308, 79] on div "Analyze the quality gaps, recommend improvement options, and collaborate with s…" at bounding box center [235, 75] width 200 height 20
click at [135, 63] on input "a. Analyze the quality gaps, recommend improvement options, and collaborate wit…" at bounding box center [135, 61] width 0 height 4
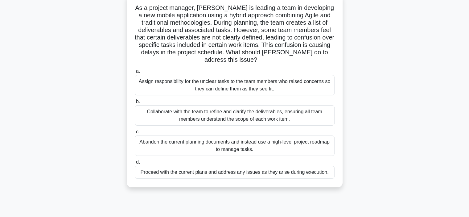
scroll to position [42, 0]
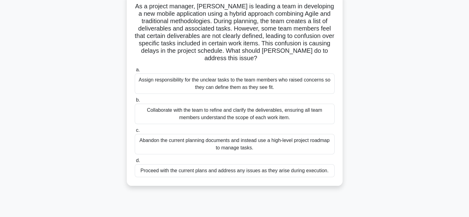
click at [304, 117] on div "Collaborate with the team to refine and clarify the deliverables, ensuring all …" at bounding box center [235, 114] width 200 height 20
click at [135, 102] on input "b. Collaborate with the team to refine and clarify the deliverables, ensuring a…" at bounding box center [135, 100] width 0 height 4
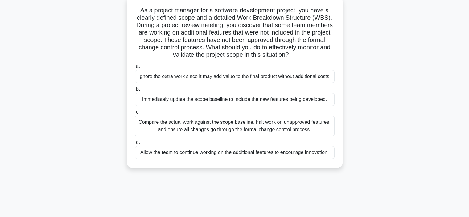
scroll to position [39, 0]
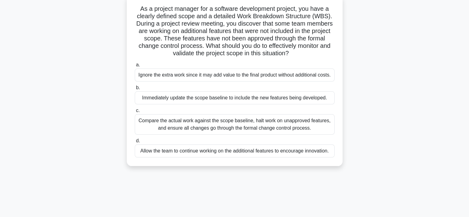
click at [273, 125] on div "Compare the actual work against the scope baseline, halt work on unapproved fea…" at bounding box center [235, 124] width 200 height 20
click at [135, 112] on input "c. Compare the actual work against the scope baseline, halt work on unapproved …" at bounding box center [135, 110] width 0 height 4
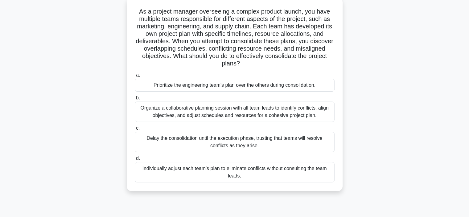
scroll to position [39, 0]
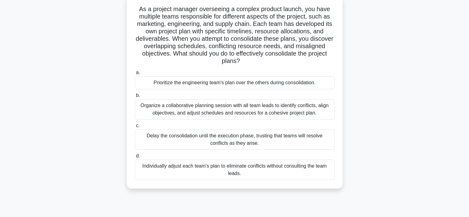
click at [283, 113] on div "Organize a collaborative planning session with all team leads to identify confl…" at bounding box center [235, 109] width 200 height 20
click at [135, 97] on input "b. Organize a collaborative planning session with all team leads to identify co…" at bounding box center [135, 95] width 0 height 4
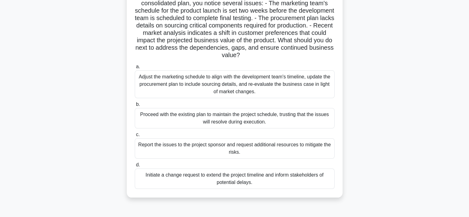
scroll to position [60, 0]
click at [275, 86] on div "Adjust the marketing schedule to align with the development team's timeline, up…" at bounding box center [235, 84] width 200 height 28
click at [135, 68] on input "a. Adjust the marketing schedule to align with the development team's timeline,…" at bounding box center [135, 66] width 0 height 4
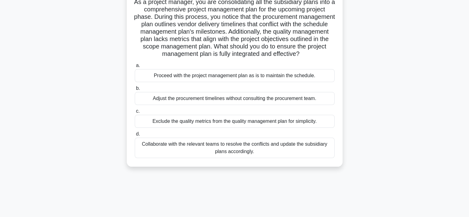
scroll to position [41, 0]
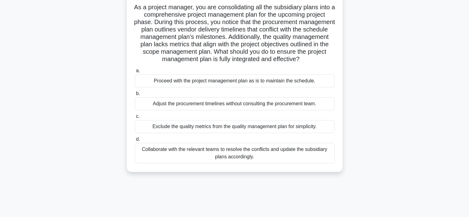
click at [297, 153] on div "Collaborate with the relevant teams to resolve the conflicts and update the sub…" at bounding box center [235, 153] width 200 height 20
click at [135, 141] on input "d. Collaborate with the relevant teams to resolve the conflicts and update the …" at bounding box center [135, 139] width 0 height 4
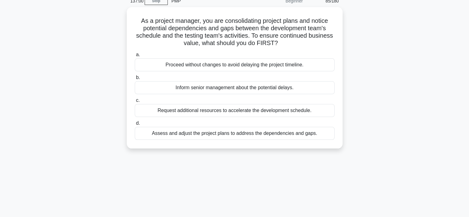
scroll to position [34, 0]
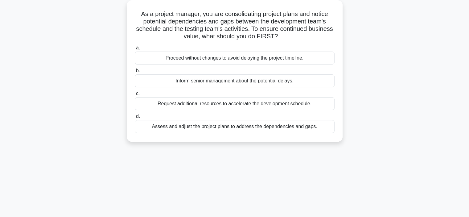
click at [308, 129] on div "Assess and adjust the project plans to address the dependencies and gaps." at bounding box center [235, 126] width 200 height 13
click at [135, 118] on input "d. Assess and adjust the project plans to address the dependencies and gaps." at bounding box center [135, 116] width 0 height 4
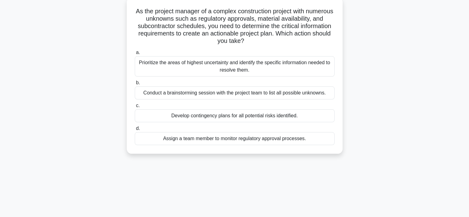
scroll to position [35, 0]
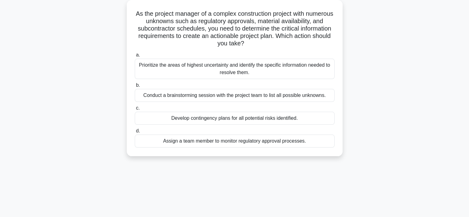
click at [325, 71] on div "Prioritize the areas of highest uncertainty and identify the specific informati…" at bounding box center [235, 69] width 200 height 20
click at [135, 57] on input "a. Prioritize the areas of highest uncertainty and identify the specific inform…" at bounding box center [135, 55] width 0 height 4
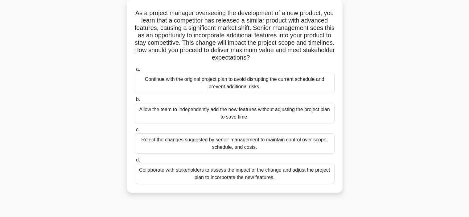
scroll to position [37, 0]
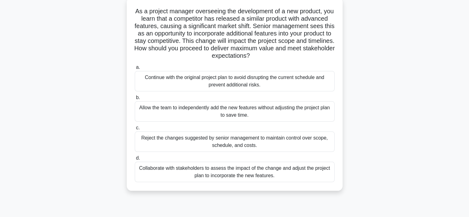
click at [286, 178] on div "Collaborate with stakeholders to assess the impact of the change and adjust the…" at bounding box center [235, 171] width 200 height 20
click at [135, 160] on input "d. Collaborate with stakeholders to assess the impact of the change and adjust …" at bounding box center [135, 158] width 0 height 4
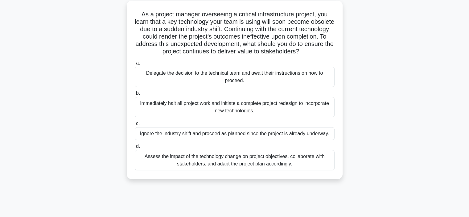
scroll to position [36, 0]
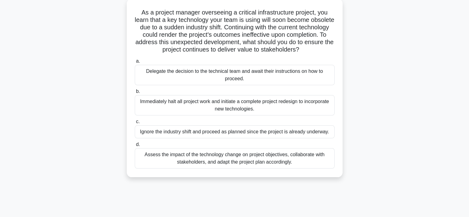
click at [261, 35] on h5 "As a project manager overseeing a critical infrastructure project, you learn th…" at bounding box center [234, 31] width 201 height 45
click at [308, 154] on div "Assess the impact of the technology change on project objectives, collaborate w…" at bounding box center [235, 158] width 200 height 20
click at [135, 146] on input "d. Assess the impact of the technology change on project objectives, collaborat…" at bounding box center [135, 144] width 0 height 4
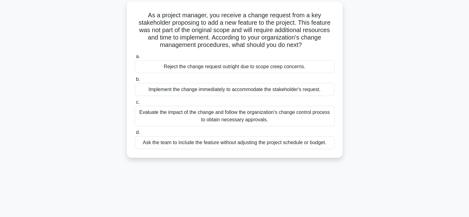
scroll to position [35, 0]
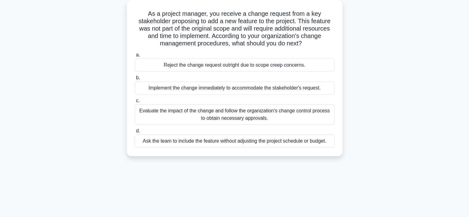
click at [292, 116] on div "Evaluate the impact of the change and follow the organization's change control …" at bounding box center [235, 114] width 200 height 20
click at [135, 103] on input "c. Evaluate the impact of the change and follow the organization's change contr…" at bounding box center [135, 101] width 0 height 4
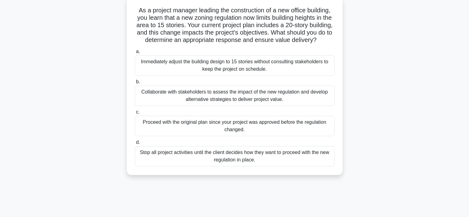
scroll to position [39, 0]
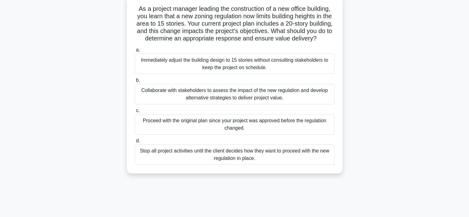
click at [306, 103] on div "Collaborate with stakeholders to assess the impact of the new regulation and de…" at bounding box center [235, 94] width 200 height 20
click at [135, 82] on input "b. Collaborate with stakeholders to assess the impact of the new regulation and…" at bounding box center [135, 80] width 0 height 4
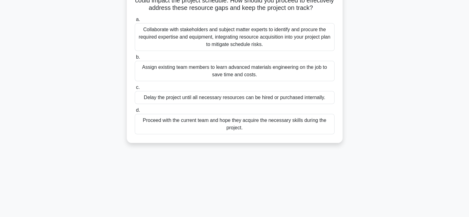
scroll to position [85, 0]
click at [318, 44] on div "Collaborate with stakeholders and subject matter experts to identify and procur…" at bounding box center [235, 37] width 200 height 28
click at [135, 21] on input "a. Collaborate with stakeholders and subject matter experts to identify and pro…" at bounding box center [135, 19] width 0 height 4
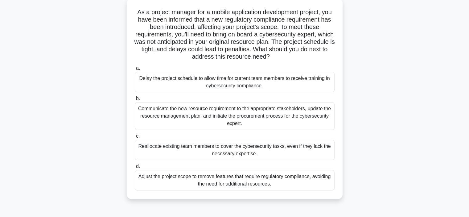
scroll to position [38, 0]
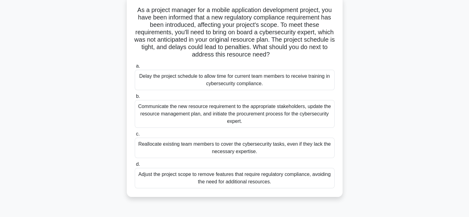
click at [286, 116] on div "Communicate the new resource requirement to the appropriate stakeholders, updat…" at bounding box center [235, 114] width 200 height 28
click at [135, 98] on input "b. Communicate the new resource requirement to the appropriate stakeholders, up…" at bounding box center [135, 96] width 0 height 4
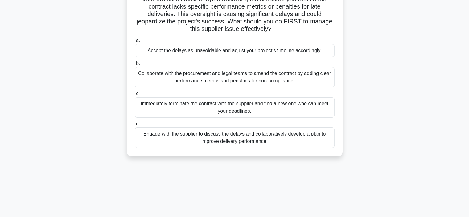
scroll to position [66, 0]
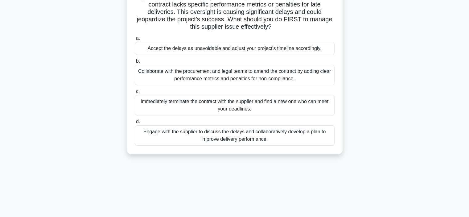
click at [294, 143] on div "Engage with the supplier to discuss the delays and collaboratively develop a pl…" at bounding box center [235, 135] width 200 height 20
click at [135, 124] on input "d. Engage with the supplier to discuss the delays and collaboratively develop a…" at bounding box center [135, 122] width 0 height 4
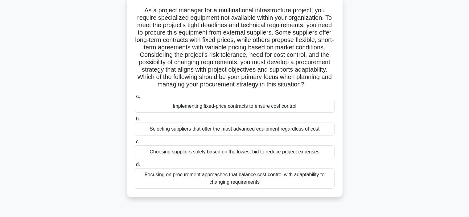
scroll to position [39, 0]
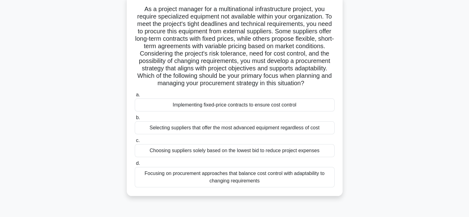
click at [315, 187] on div "Focusing on procurement approaches that balance cost control with adaptability …" at bounding box center [235, 177] width 200 height 20
click at [135, 165] on input "d. Focusing on procurement approaches that balance cost control with adaptabili…" at bounding box center [135, 163] width 0 height 4
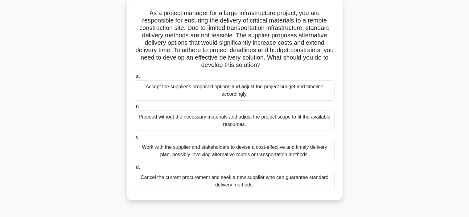
scroll to position [37, 0]
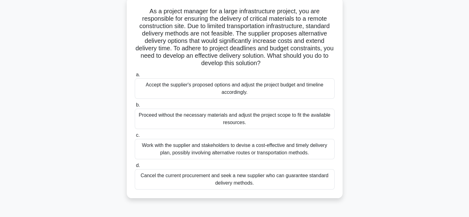
click at [291, 152] on div "Work with the supplier and stakeholders to devise a cost-effective and timely d…" at bounding box center [235, 149] width 200 height 20
click at [135, 137] on input "c. Work with the supplier and stakeholders to devise a cost-effective and timel…" at bounding box center [135, 135] width 0 height 4
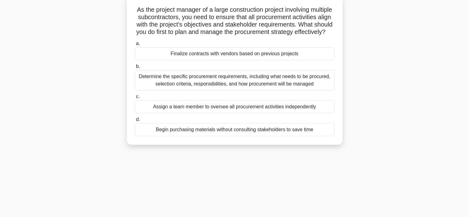
scroll to position [41, 0]
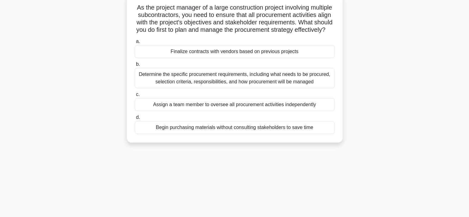
click at [323, 88] on div "Determine the specific procurement requirements, including what needs to be pro…" at bounding box center [235, 78] width 200 height 20
click at [135, 66] on input "b. Determine the specific procurement requirements, including what needs to be …" at bounding box center [135, 64] width 0 height 4
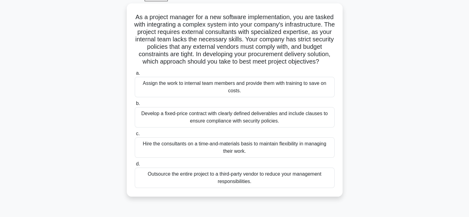
scroll to position [36, 0]
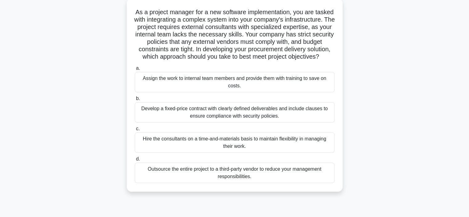
click at [278, 152] on div "Hire the consultants on a time-and-materials basis to maintain flexibility in m…" at bounding box center [235, 142] width 200 height 20
click at [135, 131] on input "c. Hire the consultants on a time-and-materials basis to maintain flexibility i…" at bounding box center [135, 129] width 0 height 4
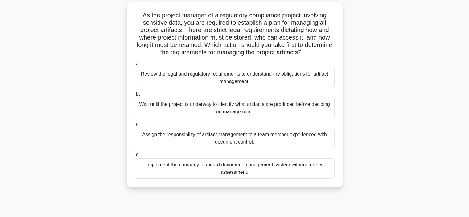
scroll to position [34, 0]
click at [321, 80] on div "Review the legal and regulatory requirements to understand the obligations for …" at bounding box center [235, 77] width 200 height 20
click at [135, 65] on input "a. Review the legal and regulatory requirements to understand the obligations f…" at bounding box center [135, 63] width 0 height 4
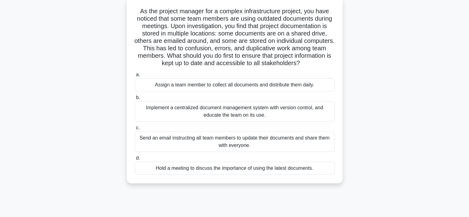
scroll to position [39, 0]
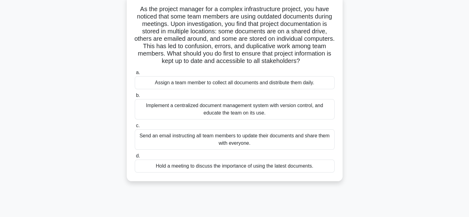
click at [266, 119] on div "Implement a centralized document management system with version control, and ed…" at bounding box center [235, 109] width 200 height 20
click at [135, 97] on input "b. Implement a centralized document management system with version control, and…" at bounding box center [135, 95] width 0 height 4
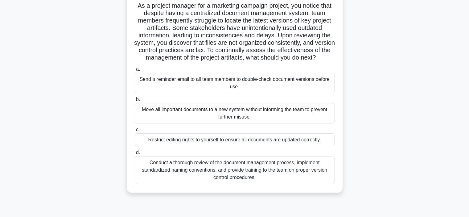
scroll to position [44, 0]
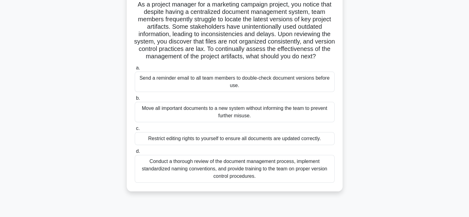
click at [252, 182] on div "Conduct a thorough review of the document management process, implement standar…" at bounding box center [235, 169] width 200 height 28
click at [135, 153] on input "d. Conduct a thorough review of the document management process, implement stan…" at bounding box center [135, 151] width 0 height 4
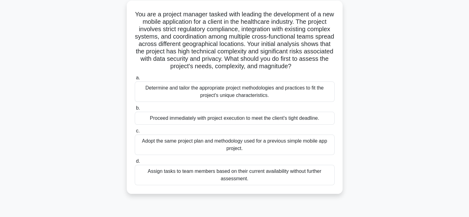
scroll to position [36, 0]
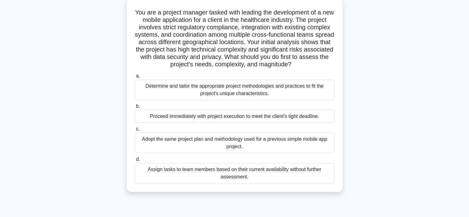
click at [323, 100] on div "Determine and tailor the appropriate project methodologies and practices to fit…" at bounding box center [235, 90] width 200 height 20
click at [135, 78] on input "a. Determine and tailor the appropriate project methodologies and practices to …" at bounding box center [135, 76] width 0 height 4
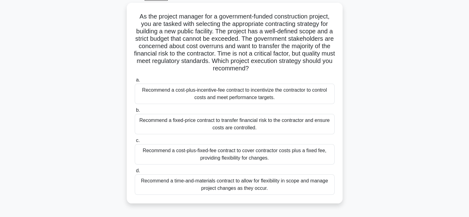
scroll to position [35, 0]
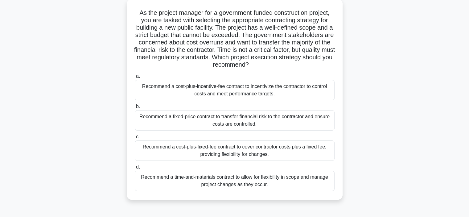
click at [286, 126] on div "Recommend a fixed-price contract to transfer financial risk to the contractor a…" at bounding box center [235, 120] width 200 height 20
click at [135, 108] on input "b. Recommend a fixed-price contract to transfer financial risk to the contracto…" at bounding box center [135, 106] width 0 height 4
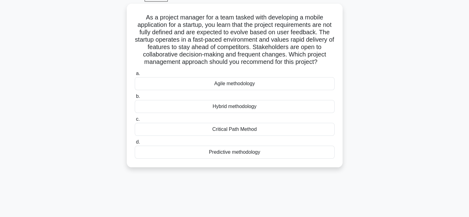
scroll to position [33, 0]
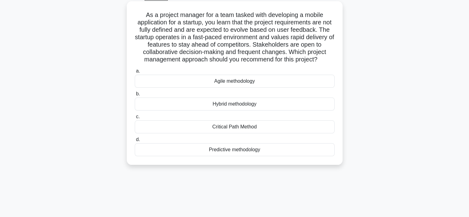
click at [291, 88] on div "Agile methodology" at bounding box center [235, 81] width 200 height 13
click at [135, 73] on input "a. Agile methodology" at bounding box center [135, 71] width 0 height 4
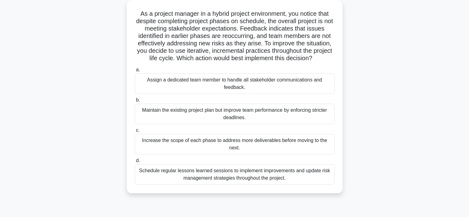
scroll to position [36, 0]
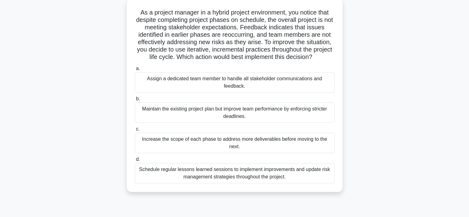
click at [267, 180] on div "Schedule regular lessons learned sessions to implement improvements and update …" at bounding box center [235, 173] width 200 height 20
click at [135, 161] on input "d. Schedule regular lessons learned sessions to implement improvements and upda…" at bounding box center [135, 159] width 0 height 4
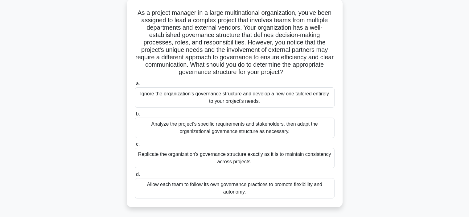
scroll to position [39, 0]
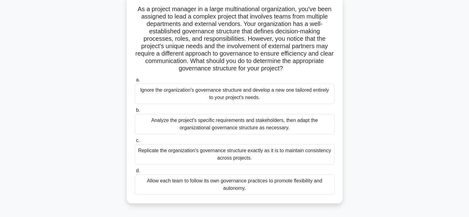
click at [262, 127] on div "Analyze the project's specific requirements and stakeholders, then adapt the or…" at bounding box center [235, 124] width 200 height 20
click at [135, 112] on input "b. Analyze the project's specific requirements and stakeholders, then adapt the…" at bounding box center [135, 110] width 0 height 4
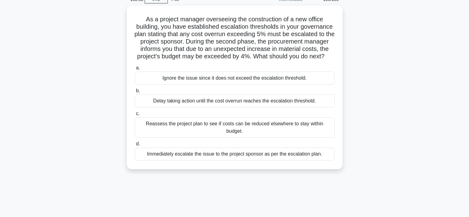
scroll to position [32, 0]
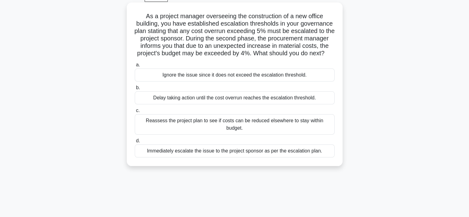
click at [280, 134] on div "Reassess the project plan to see if costs can be reduced elsewhere to stay with…" at bounding box center [235, 124] width 200 height 20
click at [135, 112] on input "c. Reassess the project plan to see if costs can be reduced elsewhere to stay w…" at bounding box center [135, 110] width 0 height 4
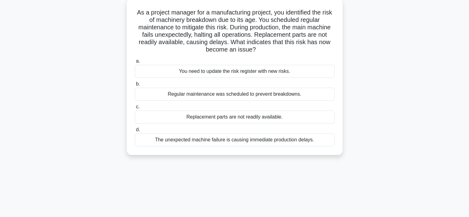
scroll to position [38, 0]
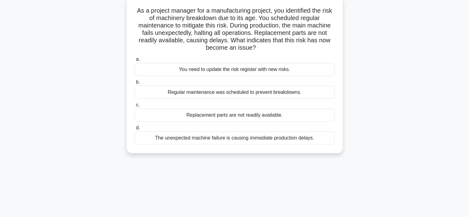
click at [268, 142] on div "The unexpected machine failure is causing immediate production delays." at bounding box center [235, 137] width 200 height 13
click at [135, 130] on input "d. The unexpected machine failure is causing immediate production delays." at bounding box center [135, 128] width 0 height 4
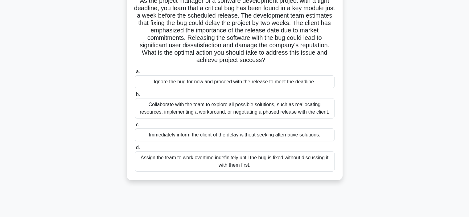
scroll to position [50, 0]
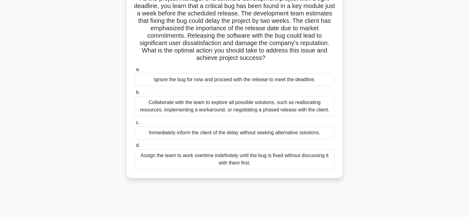
click at [240, 106] on div "Collaborate with the team to explore all possible solutions, such as reallocati…" at bounding box center [235, 106] width 200 height 20
click at [135, 94] on input "b. Collaborate with the team to explore all possible solutions, such as realloc…" at bounding box center [135, 92] width 0 height 4
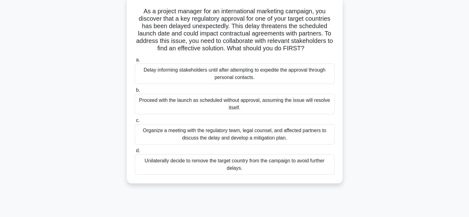
scroll to position [39, 0]
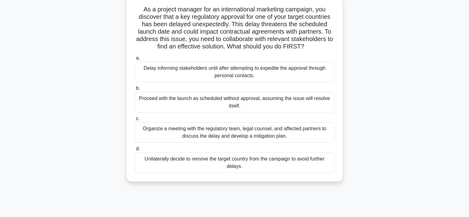
click at [296, 134] on div "Organize a meeting with the regulatory team, legal counsel, and affected partne…" at bounding box center [235, 132] width 200 height 20
click at [135, 120] on input "c. Organize a meeting with the regulatory team, legal counsel, and affected par…" at bounding box center [135, 118] width 0 height 4
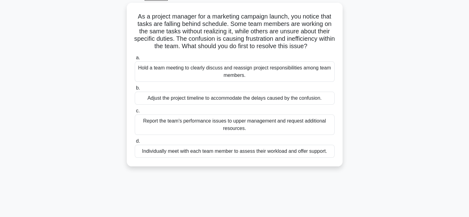
scroll to position [33, 0]
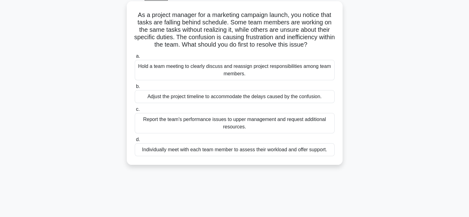
click at [306, 77] on div "Hold a team meeting to clearly discuss and reassign project responsibilities am…" at bounding box center [235, 70] width 200 height 20
click at [135, 58] on input "a. Hold a team meeting to clearly discuss and reassign project responsibilities…" at bounding box center [135, 56] width 0 height 4
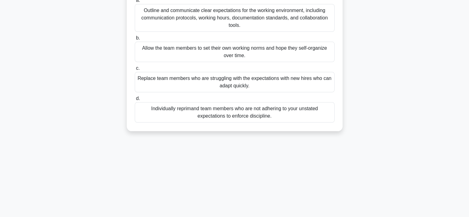
scroll to position [113, 0]
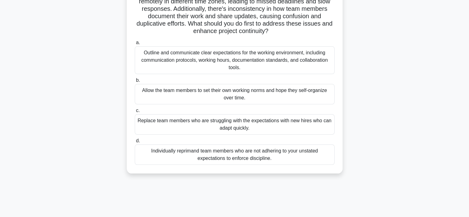
click at [322, 59] on div "Outline and communicate clear expectations for the working environment, includi…" at bounding box center [235, 60] width 200 height 28
click at [135, 45] on input "a. Outline and communicate clear expectations for the working environment, incl…" at bounding box center [135, 43] width 0 height 4
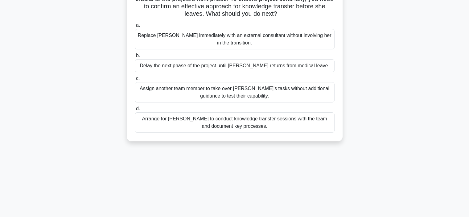
scroll to position [81, 0]
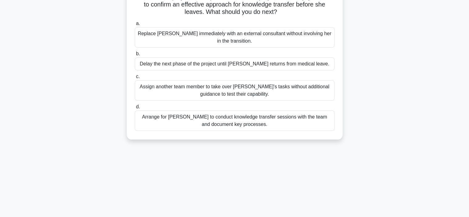
click at [299, 124] on div "Arrange for Maria to conduct knowledge transfer sessions with the team and docu…" at bounding box center [235, 120] width 200 height 20
click at [135, 109] on input "d. Arrange for Maria to conduct knowledge transfer sessions with the team and d…" at bounding box center [135, 107] width 0 height 4
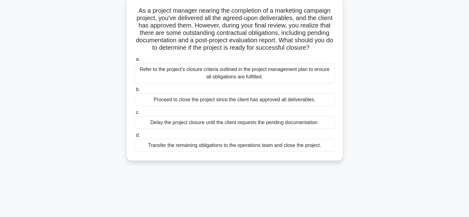
scroll to position [39, 0]
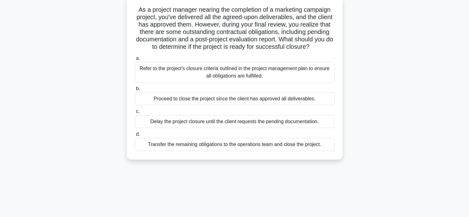
click at [310, 78] on div "Refer to the project's closure criteria outlined in the project management plan…" at bounding box center [235, 72] width 200 height 20
click at [135, 60] on input "a. Refer to the project's closure criteria outlined in the project management p…" at bounding box center [135, 58] width 0 height 4
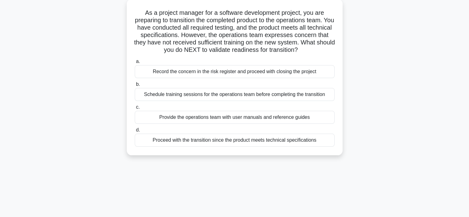
scroll to position [38, 0]
click at [403, 74] on div "As a project manager for a software development project, you are preparing to t…" at bounding box center [234, 79] width 407 height 163
click at [365, 64] on div "As a project manager for a software development project, you are preparing to t…" at bounding box center [234, 79] width 407 height 163
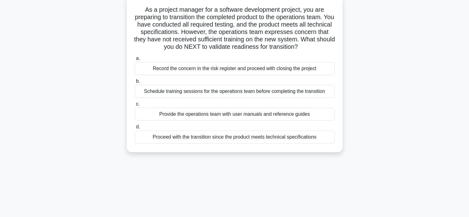
scroll to position [40, 0]
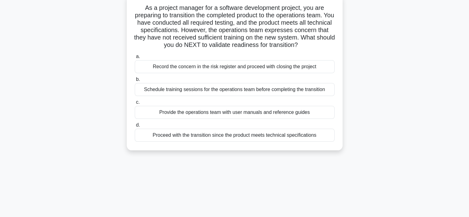
click at [287, 96] on div "Schedule training sessions for the operations team before completing the transi…" at bounding box center [235, 89] width 200 height 13
click at [135, 81] on input "b. Schedule training sessions for the operations team before completing the tra…" at bounding box center [135, 79] width 0 height 4
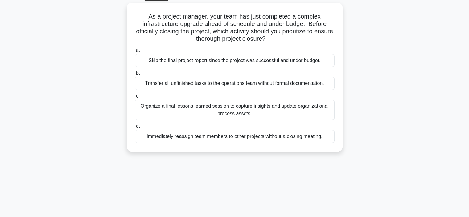
scroll to position [34, 0]
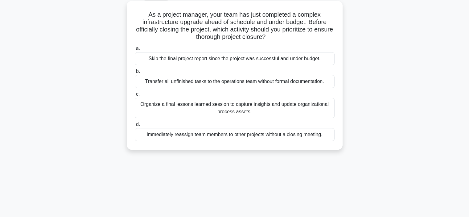
click at [301, 111] on div "Organize a final lessons learned session to capture insights and update organiz…" at bounding box center [235, 108] width 200 height 20
click at [135, 96] on input "c. Organize a final lessons learned session to capture insights and update orga…" at bounding box center [135, 94] width 0 height 4
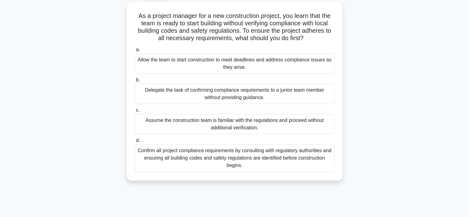
scroll to position [35, 0]
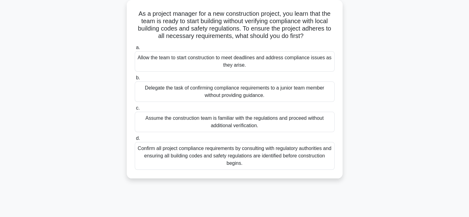
click at [286, 159] on div "Confirm all project compliance requirements by consulting with regulatory autho…" at bounding box center [235, 156] width 200 height 28
click at [135, 140] on input "d. Confirm all project compliance requirements by consulting with regulatory au…" at bounding box center [135, 138] width 0 height 4
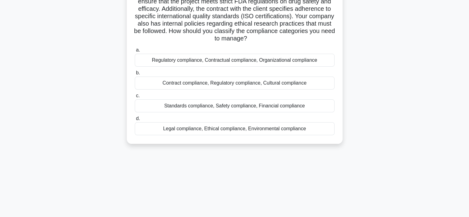
scroll to position [63, 0]
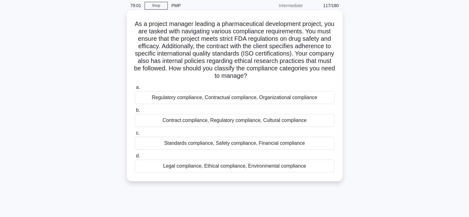
click at [320, 99] on div "Regulatory compliance, Contractual compliance, Organizational compliance" at bounding box center [235, 97] width 200 height 13
click at [135, 89] on input "a. Regulatory compliance, Contractual compliance, Organizational compliance" at bounding box center [135, 87] width 0 height 4
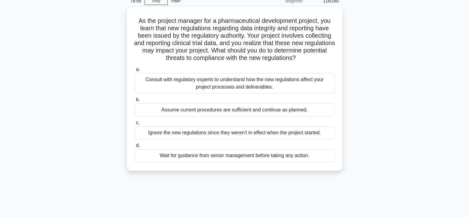
scroll to position [33, 0]
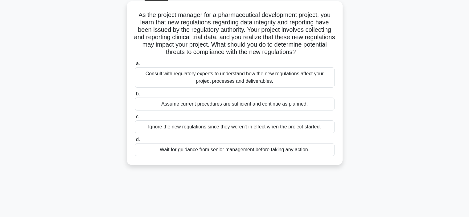
click at [324, 80] on div "Consult with regulatory experts to understand how the new regulations affect yo…" at bounding box center [235, 77] width 200 height 20
click at [135, 66] on input "a. Consult with regulatory experts to understand how the new regulations affect…" at bounding box center [135, 64] width 0 height 4
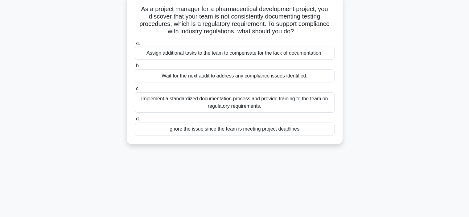
scroll to position [41, 0]
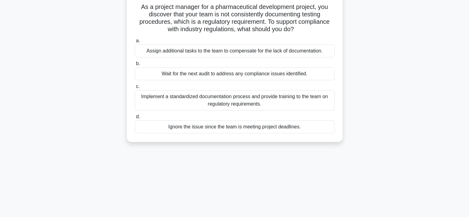
click at [314, 106] on div "Implement a standardized documentation process and provide training to the team…" at bounding box center [235, 100] width 200 height 20
click at [135, 88] on input "c. Implement a standardized documentation process and provide training to the t…" at bounding box center [135, 86] width 0 height 4
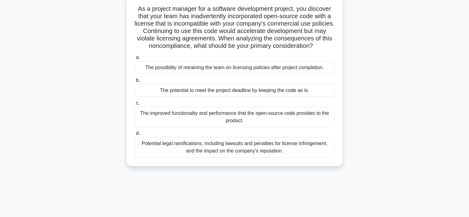
scroll to position [42, 0]
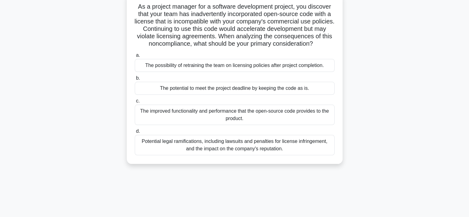
click at [300, 154] on div "Potential legal ramifications, including lawsuits and penalties for license inf…" at bounding box center [235, 145] width 200 height 20
click at [135, 133] on input "d. Potential legal ramifications, including lawsuits and penalties for license …" at bounding box center [135, 131] width 0 height 4
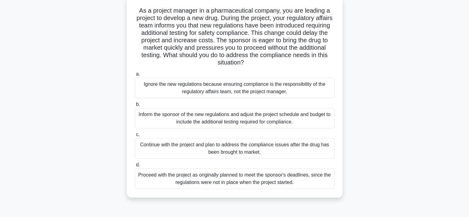
scroll to position [39, 0]
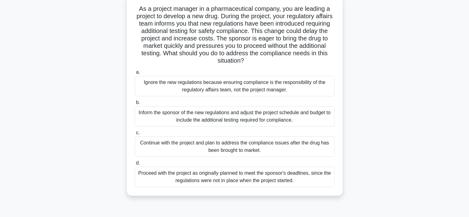
click at [253, 118] on div "Inform the sponsor of the new regulations and adjust the project schedule and b…" at bounding box center [235, 116] width 200 height 20
click at [135, 104] on input "b. Inform the sponsor of the new regulations and adjust the project schedule an…" at bounding box center [135, 102] width 0 height 4
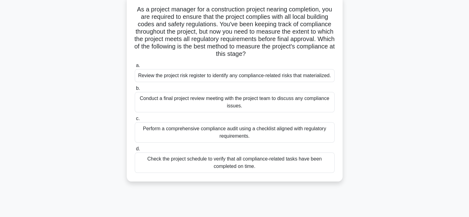
scroll to position [40, 0]
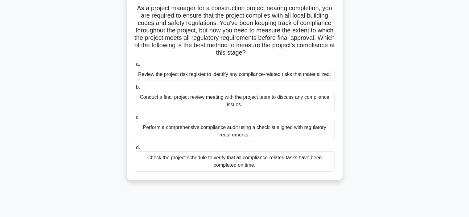
click at [295, 136] on div "Perform a comprehensive compliance audit using a checklist aligned with regulat…" at bounding box center [235, 131] width 200 height 20
click at [135, 119] on input "c. Perform a comprehensive compliance audit using a checklist aligned with regu…" at bounding box center [135, 117] width 0 height 4
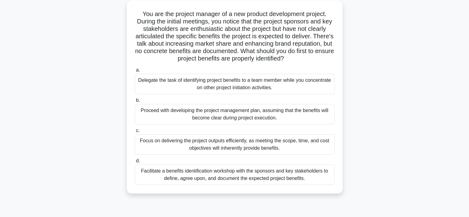
scroll to position [37, 0]
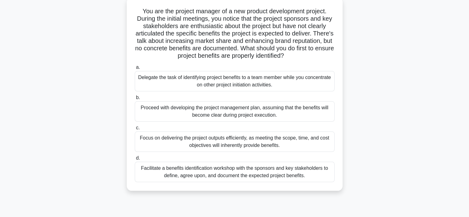
click at [268, 173] on div "Facilitate a benefits identification workshop with the sponsors and key stakeho…" at bounding box center [235, 171] width 200 height 20
click at [135, 160] on input "d. Facilitate a benefits identification workshop with the sponsors and key stak…" at bounding box center [135, 158] width 0 height 4
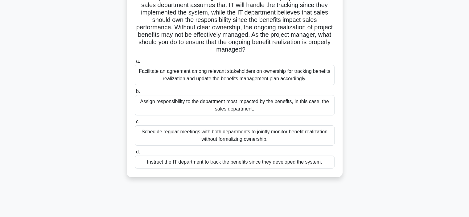
scroll to position [116, 0]
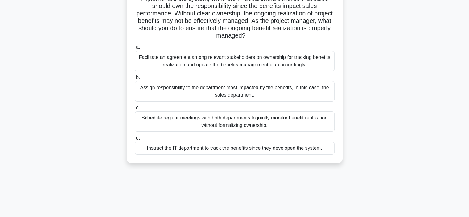
click at [313, 68] on div "Facilitate an agreement among relevant stakeholders on ownership for tracking b…" at bounding box center [235, 61] width 200 height 20
click at [135, 49] on input "a. Facilitate an agreement among relevant stakeholders on ownership for trackin…" at bounding box center [135, 47] width 0 height 4
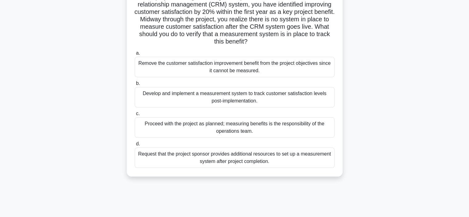
scroll to position [52, 0]
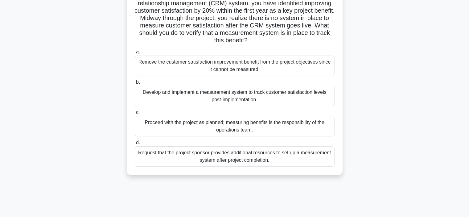
click at [317, 100] on div "Develop and implement a measurement system to track customer satisfaction level…" at bounding box center [235, 96] width 200 height 20
click at [135, 84] on input "b. Develop and implement a measurement system to track customer satisfaction le…" at bounding box center [135, 82] width 0 height 4
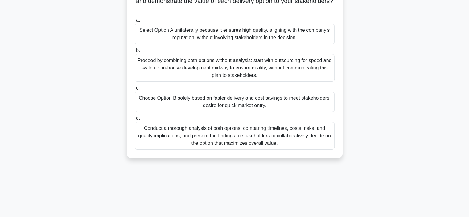
scroll to position [116, 0]
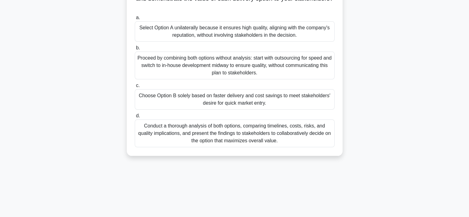
click at [311, 141] on div "Conduct a thorough analysis of both options, comparing timelines, costs, risks,…" at bounding box center [235, 133] width 200 height 28
click at [135, 118] on input "d. Conduct a thorough analysis of both options, comparing timelines, costs, ris…" at bounding box center [135, 116] width 0 height 4
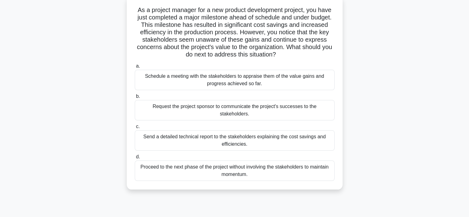
scroll to position [40, 0]
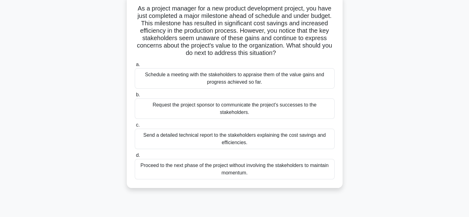
click at [322, 85] on div "Schedule a meeting with the stakeholders to appraise them of the value gains an…" at bounding box center [235, 78] width 200 height 20
click at [135, 67] on input "a. Schedule a meeting with the stakeholders to appraise them of the value gains…" at bounding box center [135, 65] width 0 height 4
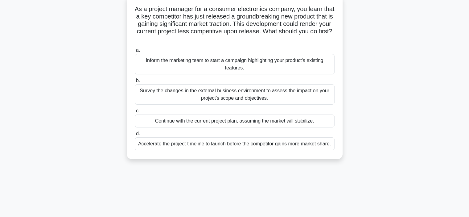
scroll to position [40, 0]
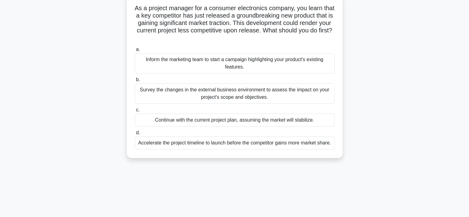
click at [303, 97] on div "Survey the changes in the external business environment to assess the impact on…" at bounding box center [235, 93] width 200 height 20
click at [135, 82] on input "b. Survey the changes in the external business environment to assess the impact…" at bounding box center [135, 80] width 0 height 4
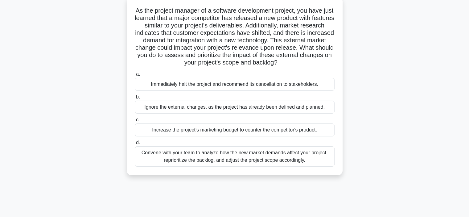
scroll to position [39, 0]
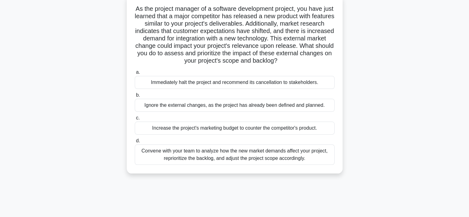
click at [259, 159] on div "Convene with your team to analyze how the new market demands affect your projec…" at bounding box center [235, 154] width 200 height 20
click at [135, 143] on input "d. Convene with your team to analyze how the new market demands affect your pro…" at bounding box center [135, 141] width 0 height 4
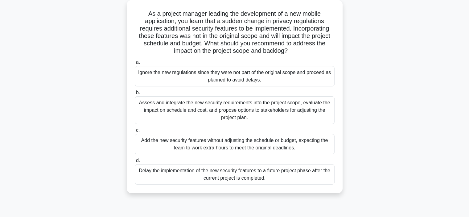
scroll to position [37, 0]
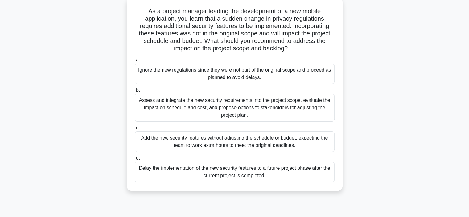
click at [288, 108] on div "Assess and integrate the new security requirements into the project scope, eval…" at bounding box center [235, 108] width 200 height 28
click at [135, 92] on input "b. Assess and integrate the new security requirements into the project scope, e…" at bounding box center [135, 90] width 0 height 4
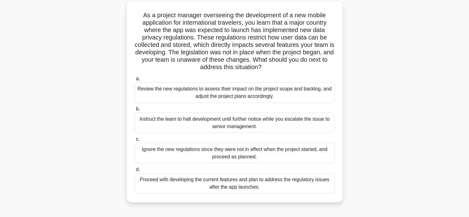
scroll to position [36, 0]
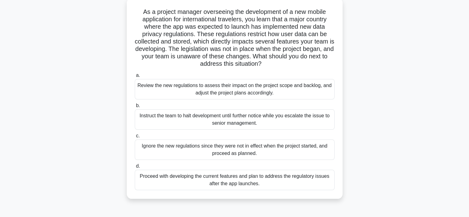
click at [297, 89] on div "Review the new regulations to assess their impact on the project scope and back…" at bounding box center [235, 89] width 200 height 20
click at [135, 77] on input "a. Review the new regulations to assess their impact on the project scope and b…" at bounding box center [135, 75] width 0 height 4
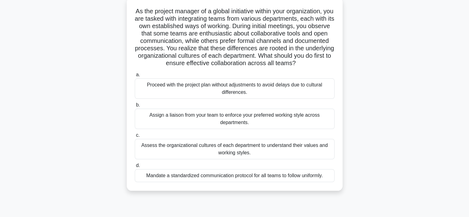
scroll to position [38, 0]
click at [380, 82] on div "As the project manager of a global initiative within your organization, you are…" at bounding box center [234, 98] width 407 height 200
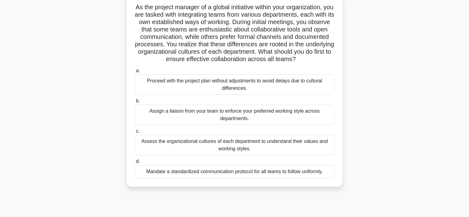
scroll to position [43, 0]
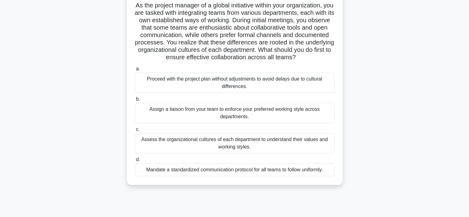
click at [279, 153] on div "Assess the organizational cultures of each department to understand their value…" at bounding box center [235, 143] width 200 height 20
click at [135, 131] on input "c. Assess the organizational cultures of each department to understand their va…" at bounding box center [135, 129] width 0 height 4
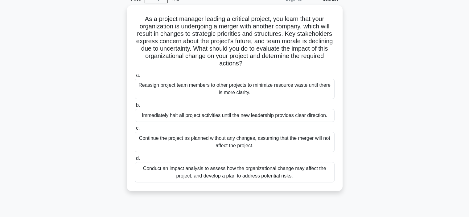
scroll to position [31, 0]
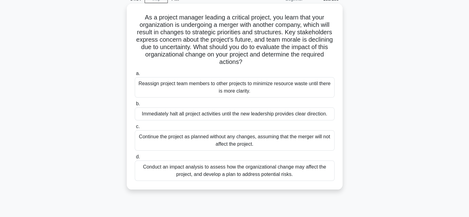
click at [267, 180] on div "Conduct an impact analysis to assess how the organizational change may affect t…" at bounding box center [235, 170] width 200 height 20
click at [135, 159] on input "d. Conduct an impact analysis to assess how the organizational change may affec…" at bounding box center [135, 157] width 0 height 4
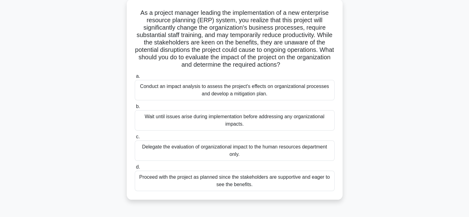
scroll to position [37, 0]
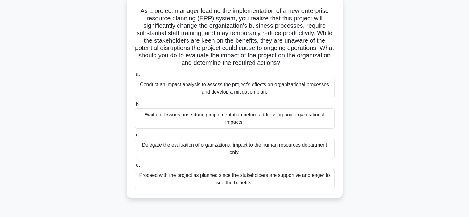
click at [303, 94] on div "Conduct an impact analysis to assess the project's effects on organizational pr…" at bounding box center [235, 88] width 200 height 20
click at [135, 76] on input "a. Conduct an impact analysis to assess the project's effects on organizational…" at bounding box center [135, 74] width 0 height 4
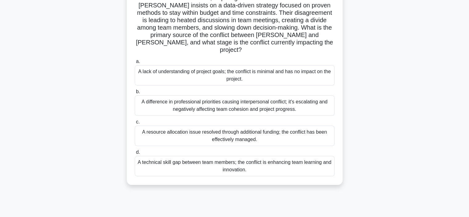
scroll to position [80, 0]
click at [325, 98] on div "A difference in professional priorities causing interpersonal conflict; it's es…" at bounding box center [235, 105] width 200 height 20
click at [135, 93] on input "b. A difference in professional priorities causing interpersonal conflict; it's…" at bounding box center [135, 91] width 0 height 4
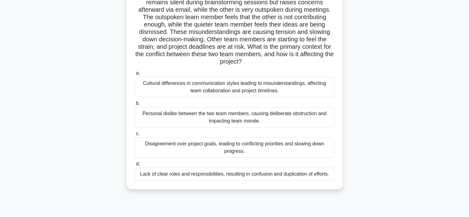
scroll to position [70, 0]
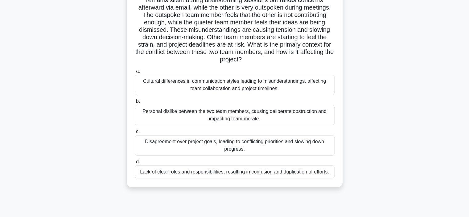
click at [304, 92] on div "Cultural differences in communication styles leading to misunderstandings, affe…" at bounding box center [235, 85] width 200 height 20
click at [135, 73] on input "a. Cultural differences in communication styles leading to misunderstandings, a…" at bounding box center [135, 71] width 0 height 4
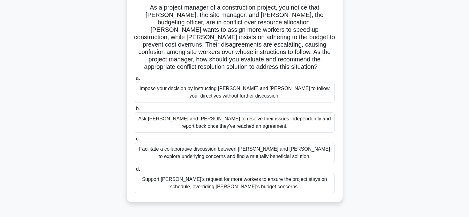
scroll to position [44, 0]
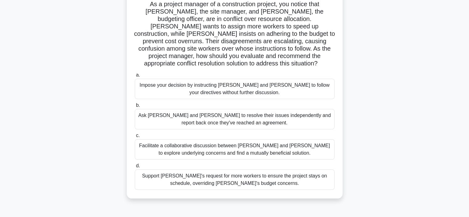
click at [302, 146] on div "Facilitate a collaborative discussion between Tom and Lisa to explore underlyin…" at bounding box center [235, 149] width 200 height 20
click at [135, 137] on input "c. Facilitate a collaborative discussion between Tom and Lisa to explore underl…" at bounding box center [135, 135] width 0 height 4
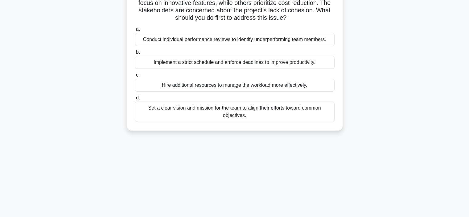
scroll to position [70, 0]
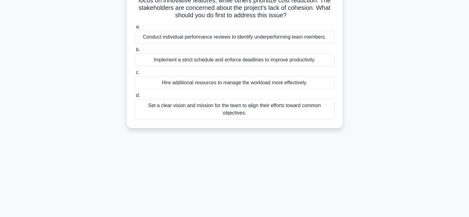
click at [301, 112] on div "Set a clear vision and mission for the team to align their efforts toward commo…" at bounding box center [235, 109] width 200 height 20
click at [135, 97] on input "d. Set a clear vision and mission for the team to align their efforts toward co…" at bounding box center [135, 95] width 0 height 4
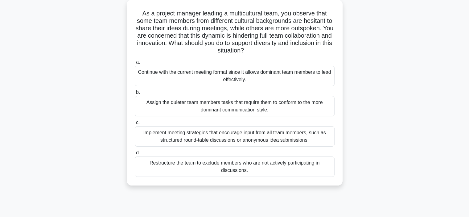
scroll to position [37, 0]
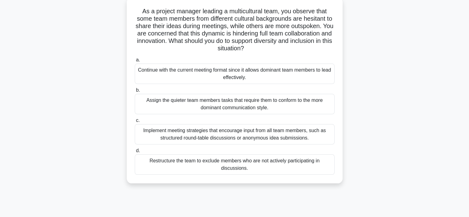
click at [311, 137] on div "Implement meeting strategies that encourage input from all team members, such a…" at bounding box center [235, 134] width 200 height 20
click at [135, 122] on input "c. Implement meeting strategies that encourage input from all team members, suc…" at bounding box center [135, 120] width 0 height 4
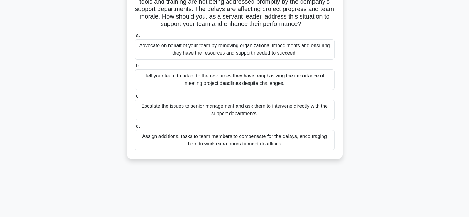
scroll to position [71, 0]
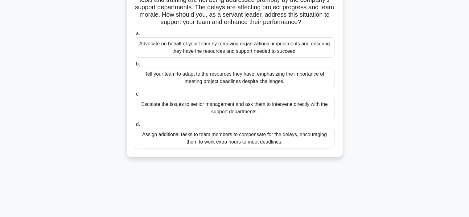
click at [288, 48] on div "Advocate on behalf of your team by removing organizational impediments and ensu…" at bounding box center [235, 47] width 200 height 20
click at [135, 36] on input "a. Advocate on behalf of your team by removing organizational impediments and e…" at bounding box center [135, 34] width 0 height 4
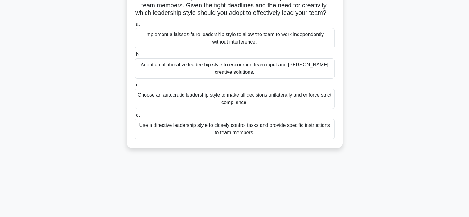
scroll to position [67, 0]
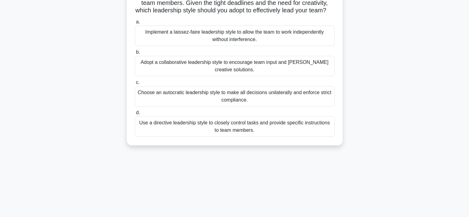
click at [311, 76] on div "Adopt a collaborative leadership style to encourage team input and foster creat…" at bounding box center [235, 66] width 200 height 20
click at [135, 54] on input "b. Adopt a collaborative leadership style to encourage team input and foster cr…" at bounding box center [135, 52] width 0 height 4
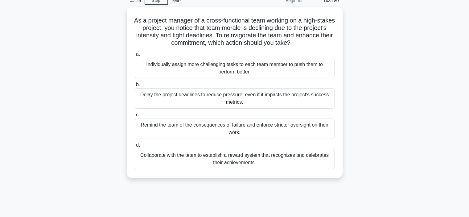
scroll to position [38, 0]
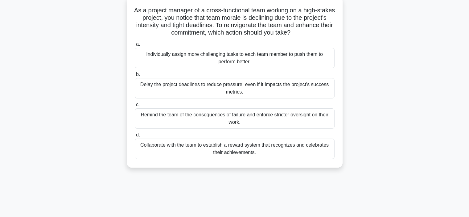
click at [281, 153] on div "Collaborate with the team to establish a reward system that recognizes and cele…" at bounding box center [235, 148] width 200 height 20
click at [135, 137] on input "d. Collaborate with the team to establish a reward system that recognizes and c…" at bounding box center [135, 135] width 0 height 4
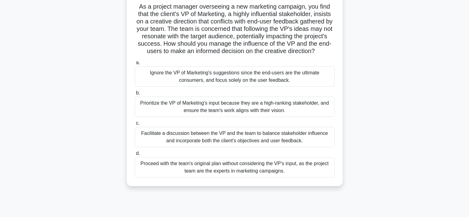
scroll to position [43, 0]
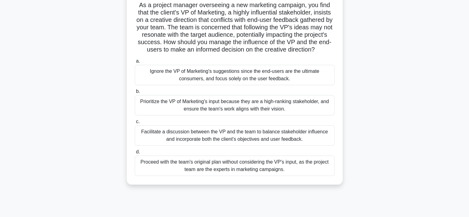
click at [304, 145] on div "Facilitate a discussion between the VP and the team to balance stakeholder infl…" at bounding box center [235, 135] width 200 height 20
click at [135, 124] on input "c. Facilitate a discussion between the VP and the team to balance stakeholder i…" at bounding box center [135, 122] width 0 height 4
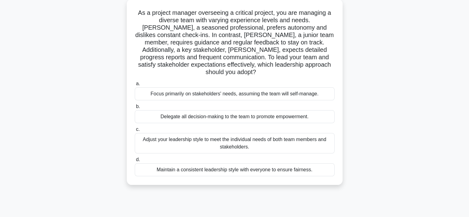
scroll to position [37, 0]
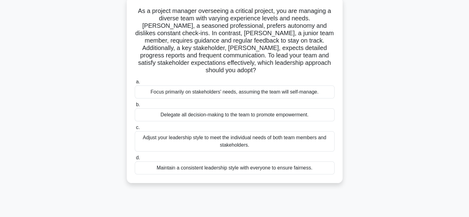
click at [282, 141] on div "Adjust your leadership style to meet the individual needs of both team members …" at bounding box center [235, 141] width 200 height 20
click at [135, 129] on input "c. Adjust your leadership style to meet the individual needs of both team membe…" at bounding box center [135, 127] width 0 height 4
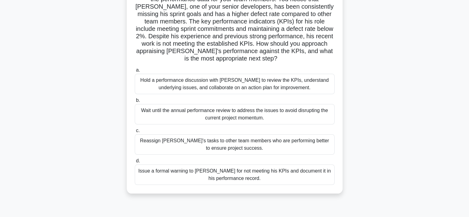
scroll to position [58, 0]
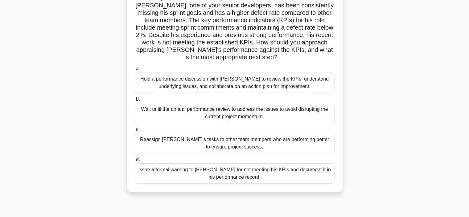
click at [314, 88] on div "Hold a performance discussion with David to review the KPIs, understand underly…" at bounding box center [235, 82] width 200 height 20
click at [135, 71] on input "a. Hold a performance discussion with David to review the KPIs, understand unde…" at bounding box center [135, 69] width 0 height 4
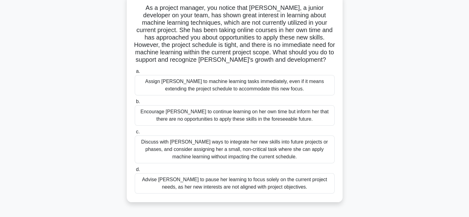
scroll to position [43, 0]
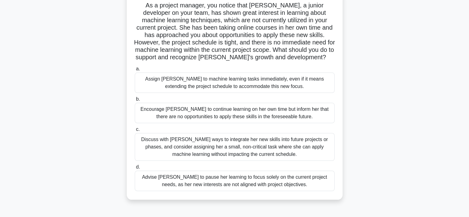
click at [308, 150] on div "Discuss with Emily ways to integrate her new skills into future projects or pha…" at bounding box center [235, 147] width 200 height 28
click at [135, 131] on input "c. Discuss with Emily ways to integrate her new skills into future projects or …" at bounding box center [135, 129] width 0 height 4
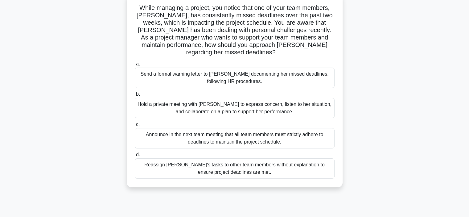
scroll to position [42, 0]
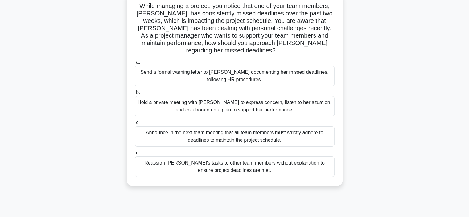
click at [297, 103] on div "Hold a private meeting with Emma to express concern, listen to her situation, a…" at bounding box center [235, 106] width 200 height 20
click at [135, 94] on input "b. Hold a private meeting with Emma to express concern, listen to her situation…" at bounding box center [135, 92] width 0 height 4
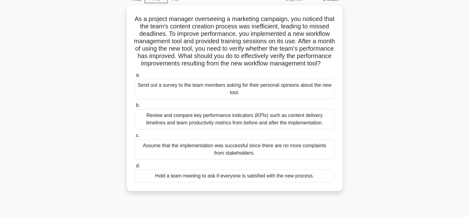
scroll to position [31, 0]
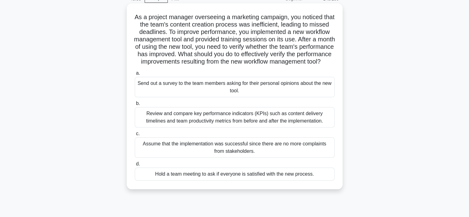
click at [299, 127] on div "Review and compare key performance indicators (KPIs) such as content delivery t…" at bounding box center [235, 117] width 200 height 20
click at [135, 105] on input "b. Review and compare key performance indicators (KPIs) such as content deliver…" at bounding box center [135, 103] width 0 height 4
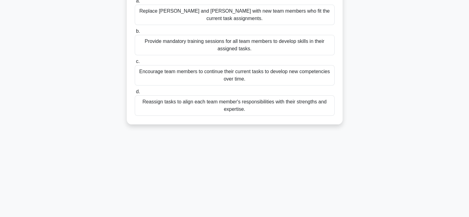
scroll to position [113, 0]
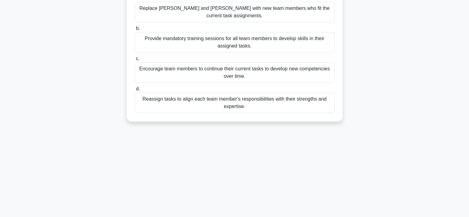
click at [313, 106] on div "Reassign tasks to align each team member's responsibilities with their strength…" at bounding box center [235, 102] width 200 height 20
click at [135, 91] on input "d. Reassign tasks to align each team member's responsibilities with their stren…" at bounding box center [135, 89] width 0 height 4
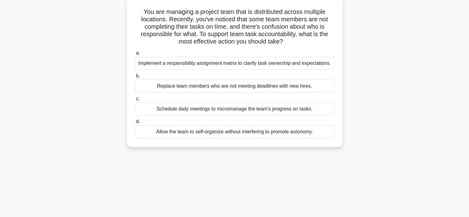
scroll to position [39, 0]
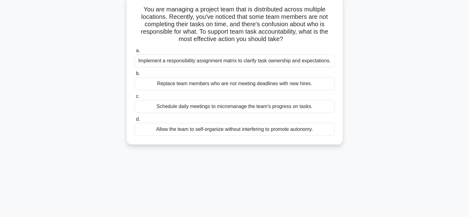
click at [311, 65] on div "Implement a responsibility assignment matrix to clarify task ownership and expe…" at bounding box center [235, 60] width 200 height 13
click at [135, 53] on input "a. Implement a responsibility assignment matrix to clarify task ownership and e…" at bounding box center [135, 51] width 0 height 4
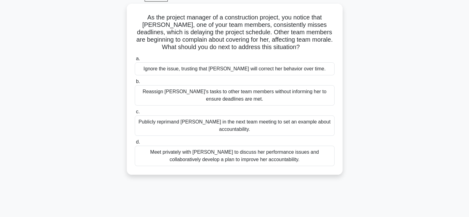
scroll to position [33, 0]
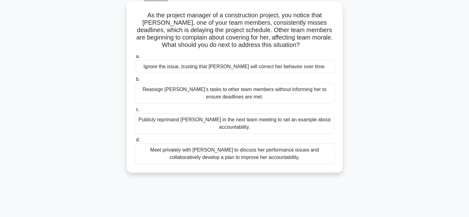
click at [272, 155] on div "Meet privately with Emily to discuss her performance issues and collaboratively…" at bounding box center [235, 153] width 200 height 20
click at [135, 142] on input "d. Meet privately with Emily to discuss her performance issues and collaborativ…" at bounding box center [135, 140] width 0 height 4
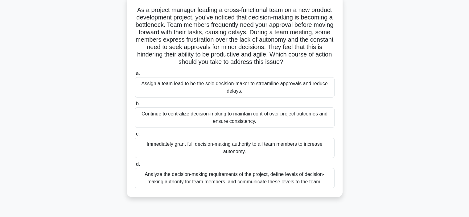
scroll to position [40, 0]
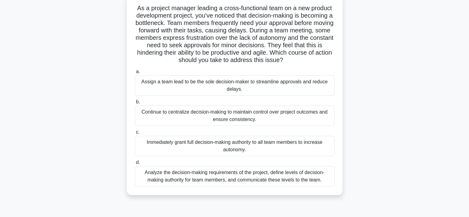
click at [270, 184] on div "Analyze the decision-making requirements of the project, define levels of decis…" at bounding box center [235, 176] width 200 height 20
click at [135, 164] on input "d. Analyze the decision-making requirements of the project, define levels of de…" at bounding box center [135, 162] width 0 height 4
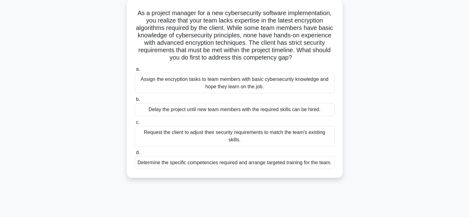
scroll to position [37, 0]
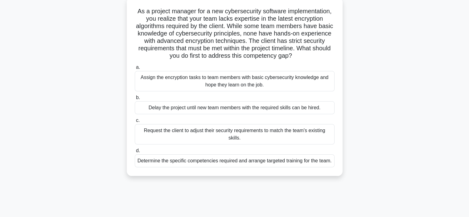
click at [259, 161] on div "Determine the specific competencies required and arrange targeted training for …" at bounding box center [235, 160] width 200 height 13
click at [135, 153] on input "d. Determine the specific competencies required and arrange targeted training f…" at bounding box center [135, 151] width 0 height 4
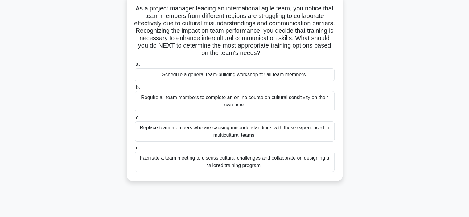
scroll to position [42, 0]
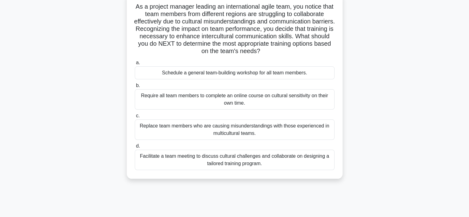
click at [235, 167] on div "Facilitate a team meeting to discuss cultural challenges and collaborate on des…" at bounding box center [235, 159] width 200 height 20
click at [135, 148] on input "d. Facilitate a team meeting to discuss cultural challenges and collaborate on …" at bounding box center [135, 146] width 0 height 4
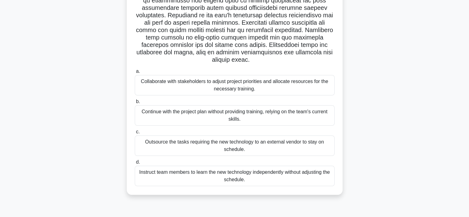
scroll to position [101, 0]
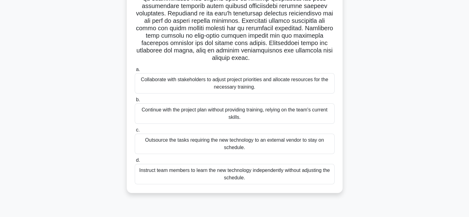
click at [277, 90] on div "Collaborate with stakeholders to adjust project priorities and allocate resourc…" at bounding box center [235, 83] width 200 height 20
click at [135, 71] on input "a. Collaborate with stakeholders to adjust project priorities and allocate reso…" at bounding box center [135, 69] width 0 height 4
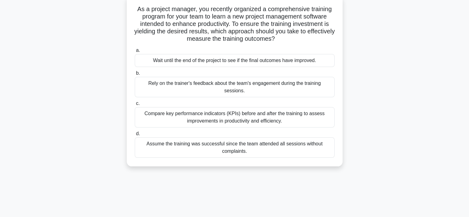
scroll to position [41, 0]
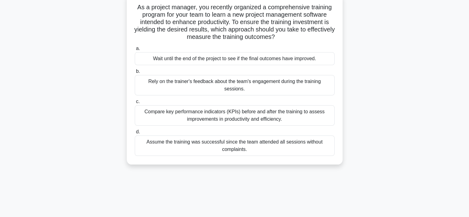
click at [303, 111] on div "Compare key performance indicators (KPIs) before and after the training to asse…" at bounding box center [235, 115] width 200 height 20
click at [135, 104] on input "c. Compare key performance indicators (KPIs) before and after the training to a…" at bounding box center [135, 102] width 0 height 4
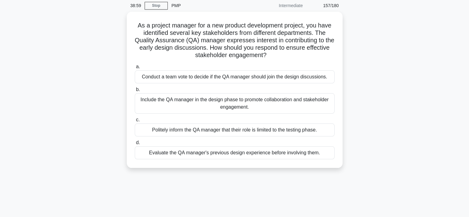
scroll to position [25, 0]
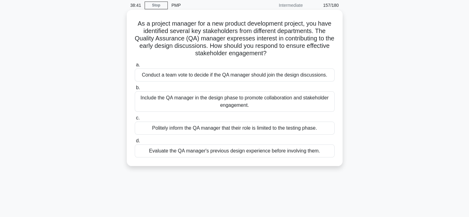
click at [272, 105] on div "Include the QA manager in the design phase to promote collaboration and stakeho…" at bounding box center [235, 101] width 200 height 20
click at [135, 90] on input "b. Include the QA manager in the design phase to promote collaboration and stak…" at bounding box center [135, 88] width 0 height 4
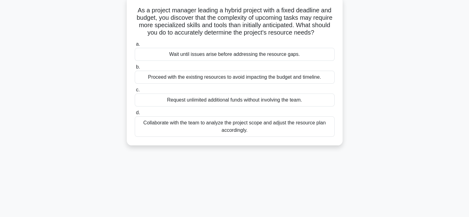
scroll to position [39, 0]
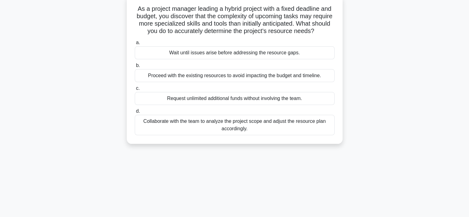
click at [281, 131] on div "Collaborate with the team to analyze the project scope and adjust the resource …" at bounding box center [235, 125] width 200 height 20
click at [135, 113] on input "d. Collaborate with the team to analyze the project scope and adjust the resour…" at bounding box center [135, 111] width 0 height 4
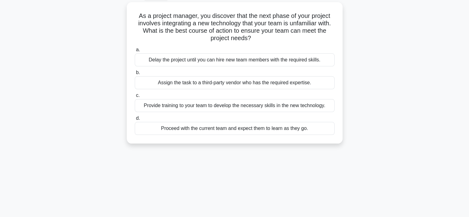
scroll to position [35, 0]
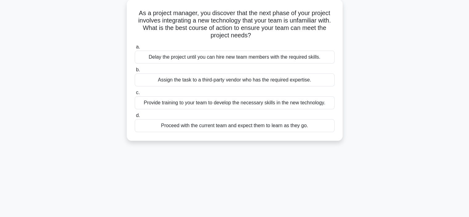
click at [290, 108] on div "Provide training to your team to develop the necessary skills in the new techno…" at bounding box center [235, 102] width 200 height 13
click at [135, 95] on input "c. Provide training to your team to develop the necessary skills in the new tec…" at bounding box center [135, 93] width 0 height 4
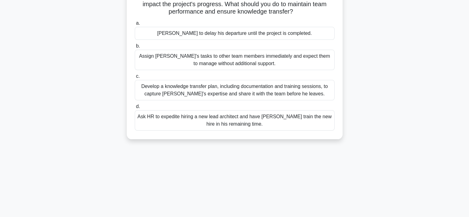
scroll to position [84, 0]
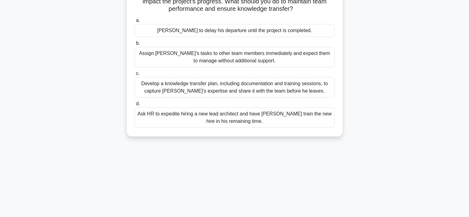
click at [313, 95] on div "Develop a knowledge transfer plan, including documentation and training session…" at bounding box center [235, 87] width 200 height 20
click at [135, 76] on input "c. Develop a knowledge transfer plan, including documentation and training sess…" at bounding box center [135, 73] width 0 height 4
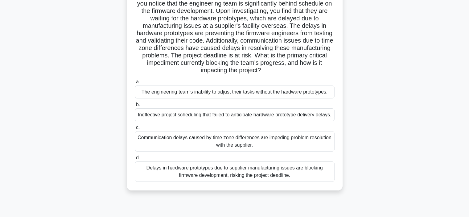
scroll to position [71, 0]
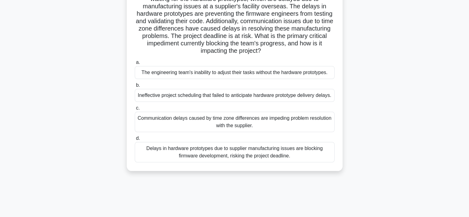
click at [280, 158] on div "Delays in hardware prototypes due to supplier manufacturing issues are blocking…" at bounding box center [235, 152] width 200 height 20
click at [135, 140] on input "d. Delays in hardware prototypes due to supplier manufacturing issues are block…" at bounding box center [135, 138] width 0 height 4
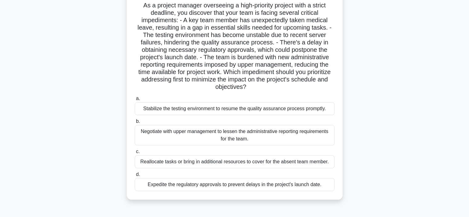
scroll to position [43, 0]
click at [253, 166] on div "Reallocate tasks or bring in additional resources to cover for the absent team …" at bounding box center [235, 160] width 200 height 13
click at [135, 153] on input "c. Reallocate tasks or bring in additional resources to cover for the absent te…" at bounding box center [135, 151] width 0 height 4
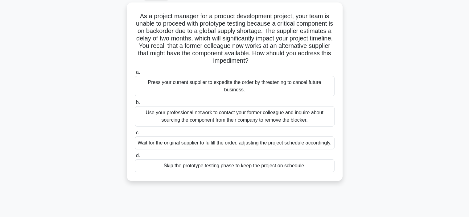
scroll to position [36, 0]
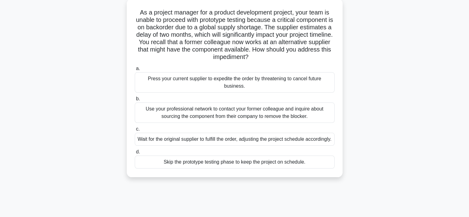
click at [304, 116] on div "Use your professional network to contact your former colleague and inquire abou…" at bounding box center [235, 112] width 200 height 20
click at [135, 101] on input "b. Use your professional network to contact your former colleague and inquire a…" at bounding box center [135, 99] width 0 height 4
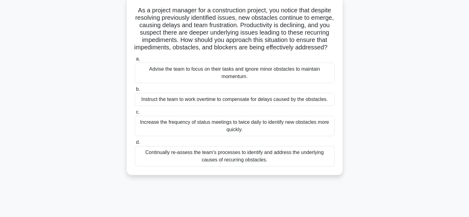
scroll to position [39, 0]
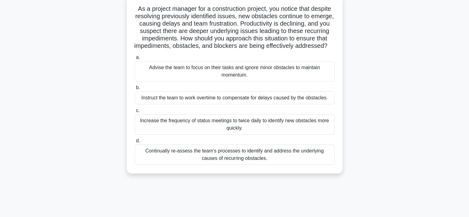
click at [315, 165] on div "Continually re-assess the team's processes to identify and address the underlyi…" at bounding box center [235, 154] width 200 height 20
click at [135, 143] on input "d. Continually re-assess the team's processes to identify and address the under…" at bounding box center [135, 141] width 0 height 4
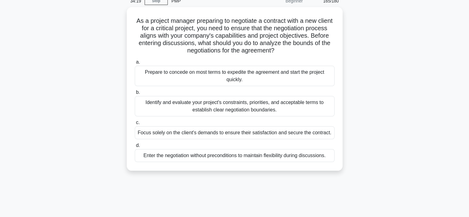
scroll to position [29, 0]
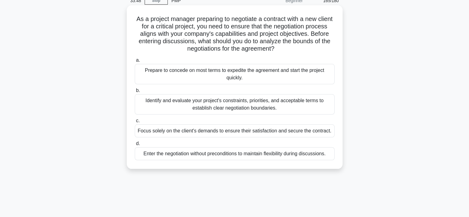
click at [281, 111] on div "Identify and evaluate your project's constraints, priorities, and acceptable te…" at bounding box center [235, 104] width 200 height 20
click at [135, 92] on input "b. Identify and evaluate your project's constraints, priorities, and acceptable…" at bounding box center [135, 90] width 0 height 4
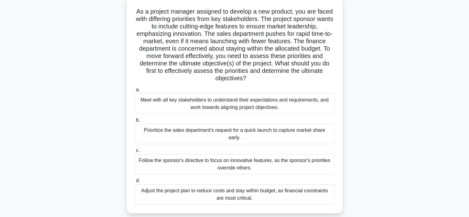
scroll to position [38, 0]
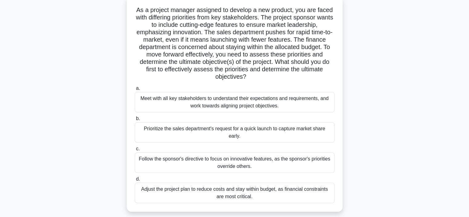
click at [261, 109] on div "Meet with all key stakeholders to understand their expectations and requirement…" at bounding box center [235, 102] width 200 height 20
click at [135, 90] on input "a. Meet with all key stakeholders to understand their expectations and requirem…" at bounding box center [135, 88] width 0 height 4
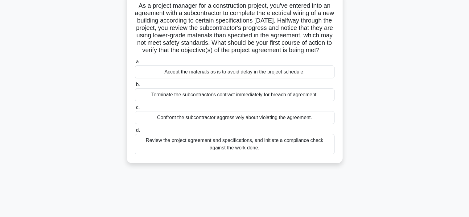
scroll to position [45, 0]
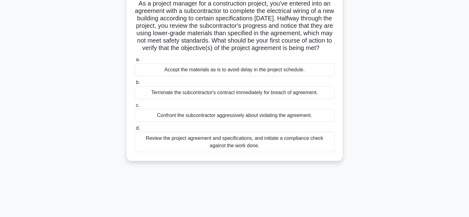
click at [277, 152] on div "Review the project agreement and specifications, and initiate a compliance chec…" at bounding box center [235, 142] width 200 height 20
click at [135, 130] on input "d. Review the project agreement and specifications, and initiate a compliance c…" at bounding box center [135, 128] width 0 height 4
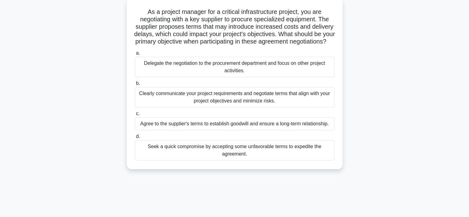
scroll to position [38, 0]
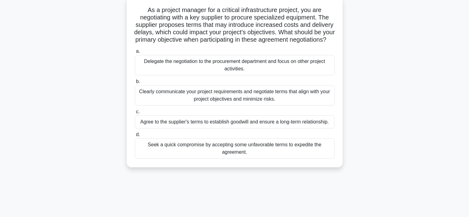
click at [266, 105] on div "Clearly communicate your project requirements and negotiate terms that align wi…" at bounding box center [235, 95] width 200 height 20
click at [135, 84] on input "b. Clearly communicate your project requirements and negotiate terms that align…" at bounding box center [135, 82] width 0 height 4
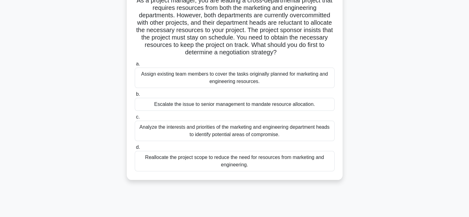
scroll to position [58, 0]
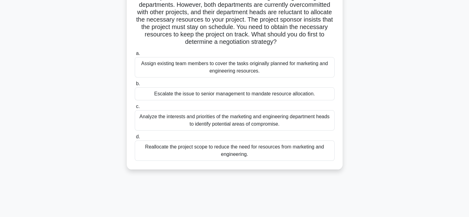
click at [272, 122] on div "Analyze the interests and priorities of the marketing and engineering departmen…" at bounding box center [235, 120] width 200 height 20
click at [135, 108] on input "c. Analyze the interests and priorities of the marketing and engineering depart…" at bounding box center [135, 106] width 0 height 4
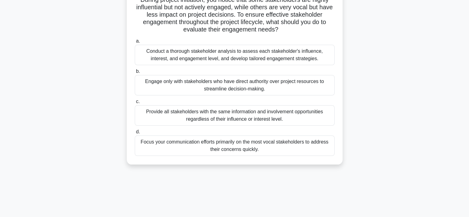
scroll to position [73, 0]
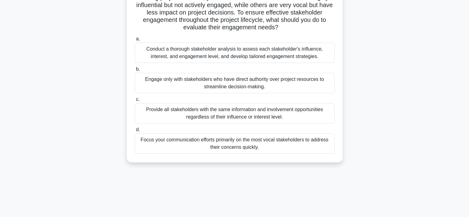
click at [293, 51] on div "Conduct a thorough stakeholder analysis to assess each stakeholder's influence,…" at bounding box center [235, 53] width 200 height 20
click at [135, 41] on input "a. Conduct a thorough stakeholder analysis to assess each stakeholder's influen…" at bounding box center [135, 39] width 0 height 4
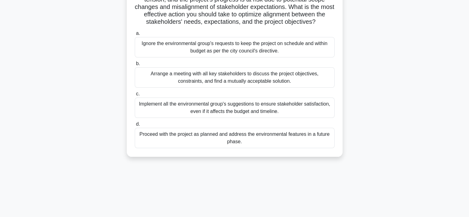
scroll to position [116, 0]
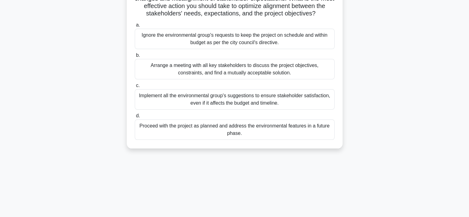
click at [257, 74] on div "Arrange a meeting with all key stakeholders to discuss the project objectives, …" at bounding box center [235, 69] width 200 height 20
click at [135, 57] on input "b. Arrange a meeting with all key stakeholders to discuss the project objective…" at bounding box center [135, 55] width 0 height 4
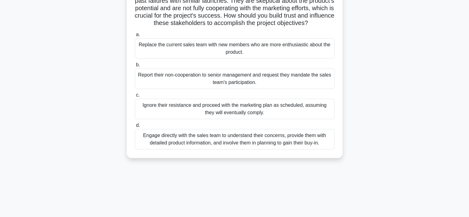
scroll to position [65, 0]
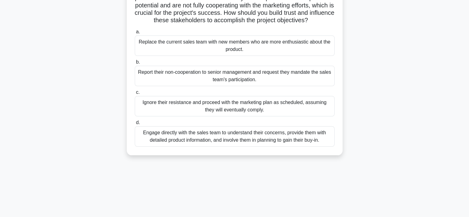
click at [249, 144] on div "Engage directly with the sales team to understand their concerns, provide them …" at bounding box center [235, 136] width 200 height 20
click at [135, 125] on input "d. Engage directly with the sales team to understand their concerns, provide th…" at bounding box center [135, 122] width 0 height 4
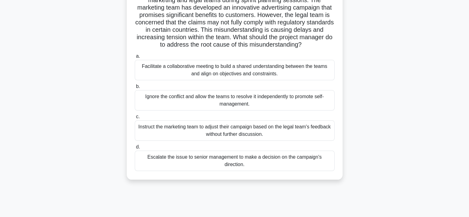
scroll to position [68, 0]
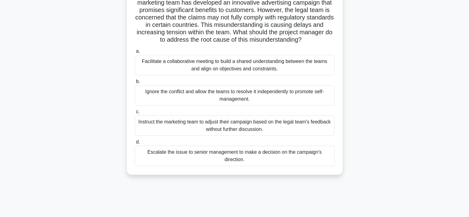
click at [259, 67] on div "Facilitate a collaborative meeting to build a shared understanding between the …" at bounding box center [235, 65] width 200 height 20
click at [135, 53] on input "a. Facilitate a collaborative meeting to build a shared understanding between t…" at bounding box center [135, 51] width 0 height 4
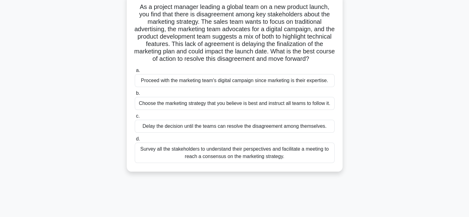
scroll to position [43, 0]
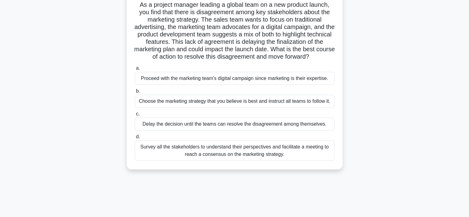
click at [312, 153] on div "Survey all the stakeholders to understand their perspectives and facilitate a m…" at bounding box center [235, 150] width 200 height 20
click at [135, 139] on input "d. Survey all the stakeholders to understand their perspectives and facilitate …" at bounding box center [135, 137] width 0 height 4
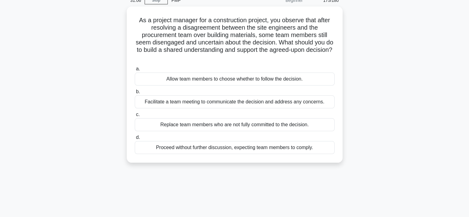
scroll to position [29, 0]
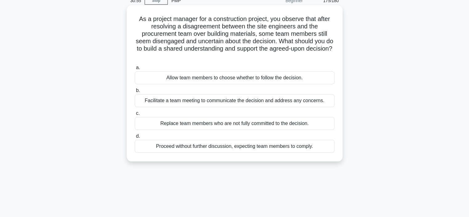
click at [254, 103] on div "Facilitate a team meeting to communicate the decision and address any concerns." at bounding box center [235, 100] width 200 height 13
click at [135, 92] on input "b. Facilitate a team meeting to communicate the decision and address any concer…" at bounding box center [135, 90] width 0 height 4
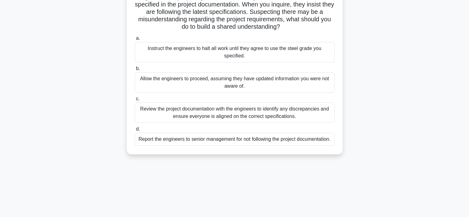
scroll to position [63, 0]
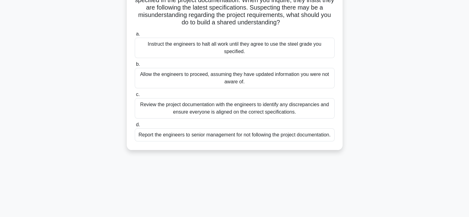
click at [286, 112] on div "Review the project documentation with the engineers to identify any discrepanci…" at bounding box center [235, 108] width 200 height 20
click at [135, 96] on input "c. Review the project documentation with the engineers to identify any discrepa…" at bounding box center [135, 94] width 0 height 4
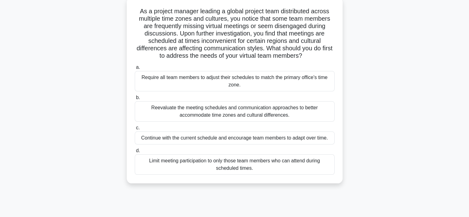
scroll to position [40, 0]
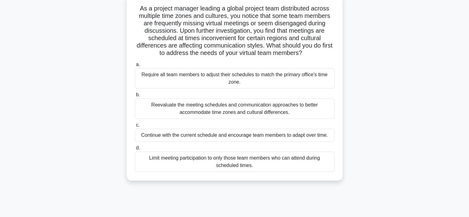
click at [296, 111] on div "Reevaluate the meeting schedules and communication approaches to better accommo…" at bounding box center [235, 108] width 200 height 20
click at [135, 97] on input "b. Reevaluate the meeting schedules and communication approaches to better acco…" at bounding box center [135, 95] width 0 height 4
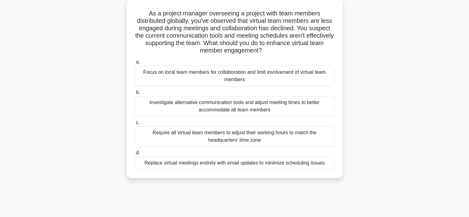
scroll to position [37, 0]
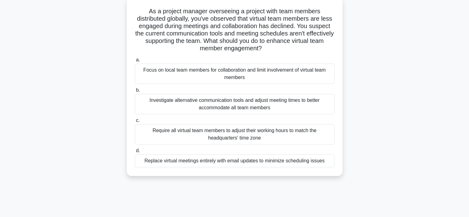
click at [244, 107] on div "Investigate alternative communication tools and adjust meeting times to better …" at bounding box center [235, 104] width 200 height 20
click at [135, 92] on input "b. Investigate alternative communication tools and adjust meeting times to bett…" at bounding box center [135, 90] width 0 height 4
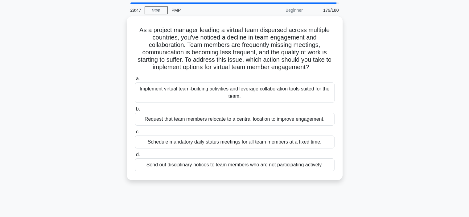
scroll to position [19, 0]
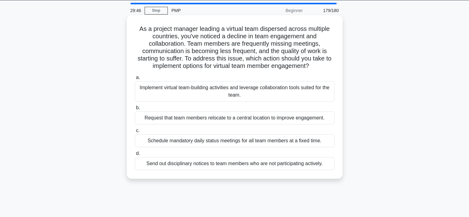
click at [303, 95] on div "Implement virtual team-building activities and leverage collaboration tools sui…" at bounding box center [235, 91] width 200 height 20
click at [135, 80] on input "a. Implement virtual team-building activities and leverage collaboration tools …" at bounding box center [135, 78] width 0 height 4
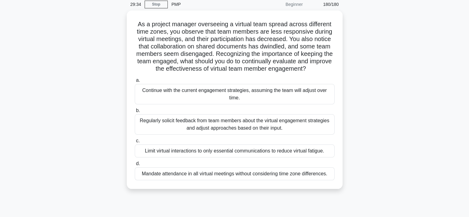
scroll to position [26, 0]
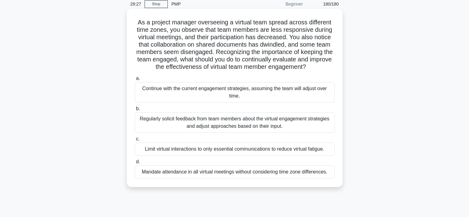
click at [274, 128] on div "Regularly solicit feedback from team members about the virtual engagement strat…" at bounding box center [235, 122] width 200 height 20
click at [135, 111] on input "b. Regularly solicit feedback from team members about the virtual engagement st…" at bounding box center [135, 109] width 0 height 4
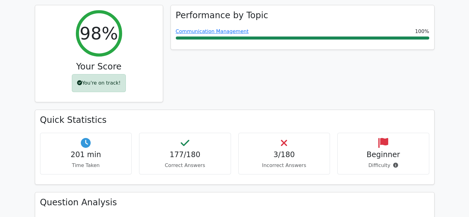
scroll to position [323, 0]
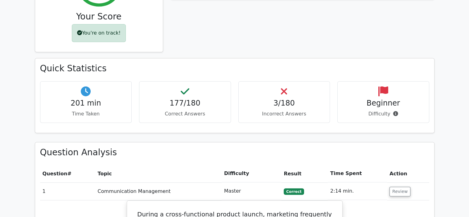
click at [386, 99] on h4 "Beginner" at bounding box center [382, 103] width 81 height 9
click at [393, 111] on icon at bounding box center [395, 113] width 5 height 5
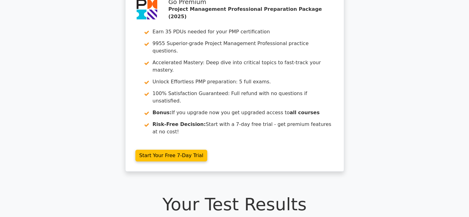
scroll to position [0, 0]
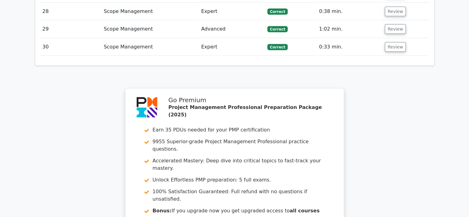
scroll to position [1366, 0]
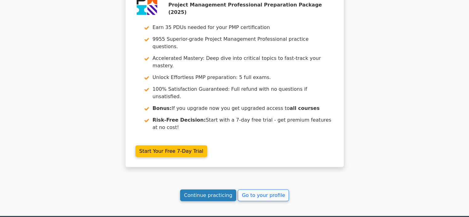
click at [220, 189] on link "Continue practicing" at bounding box center [208, 195] width 56 height 12
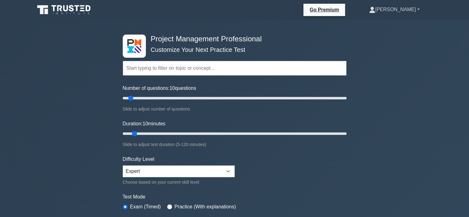
click at [375, 12] on icon at bounding box center [372, 11] width 6 height 2
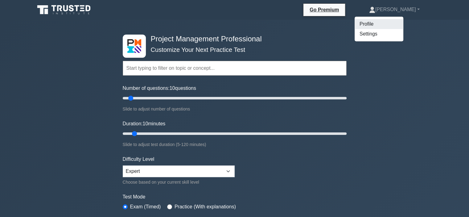
click at [386, 26] on link "Profile" at bounding box center [378, 24] width 49 height 10
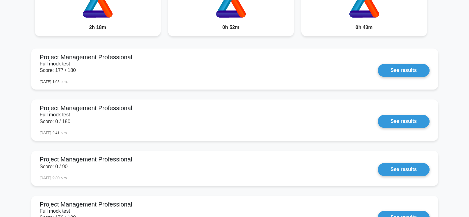
scroll to position [568, 0]
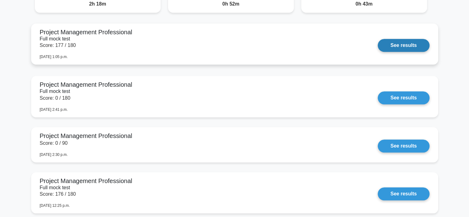
click at [378, 52] on link "See results" at bounding box center [403, 45] width 51 height 13
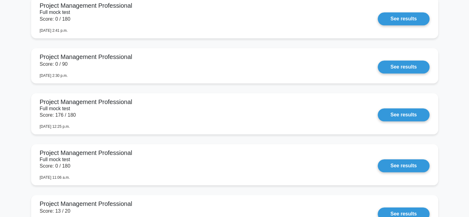
scroll to position [648, 0]
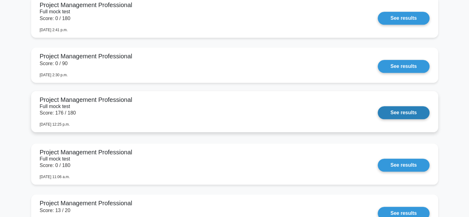
click at [378, 106] on link "See results" at bounding box center [403, 112] width 51 height 13
click at [394, 112] on link "See results" at bounding box center [403, 112] width 51 height 13
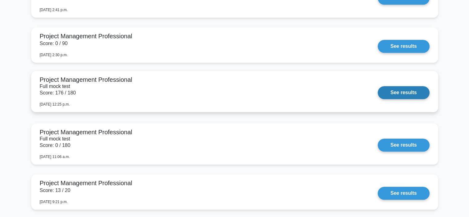
scroll to position [668, 0]
click at [385, 90] on link "See results" at bounding box center [403, 92] width 51 height 13
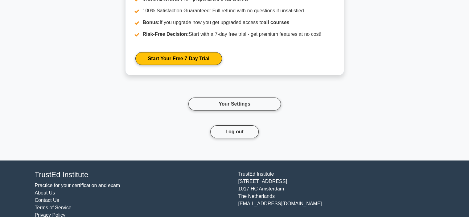
scroll to position [1942, 0]
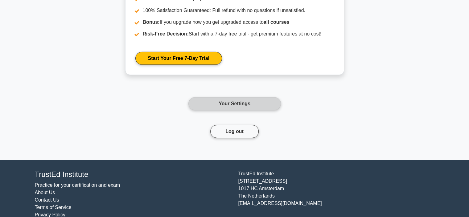
click at [261, 100] on link "Your Settings" at bounding box center [234, 103] width 92 height 13
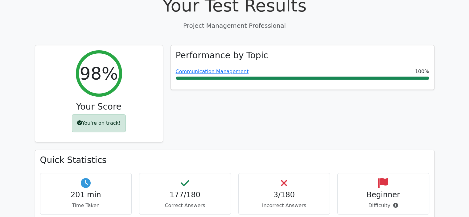
scroll to position [233, 0]
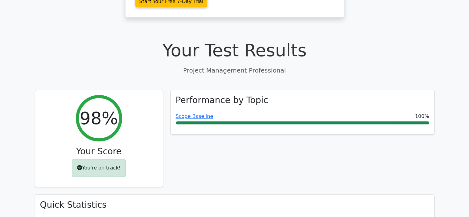
scroll to position [186, 0]
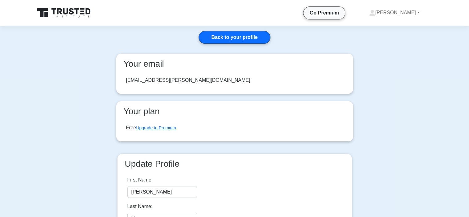
click at [65, 10] on icon at bounding box center [64, 13] width 59 height 12
